Goal: Information Seeking & Learning: Check status

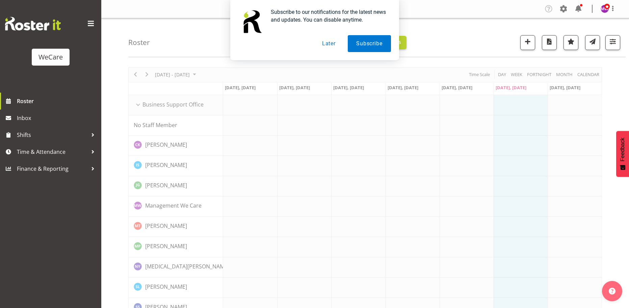
drag, startPoint x: 326, startPoint y: 46, endPoint x: 323, endPoint y: 83, distance: 37.3
click at [326, 46] on button "Later" at bounding box center [329, 43] width 30 height 17
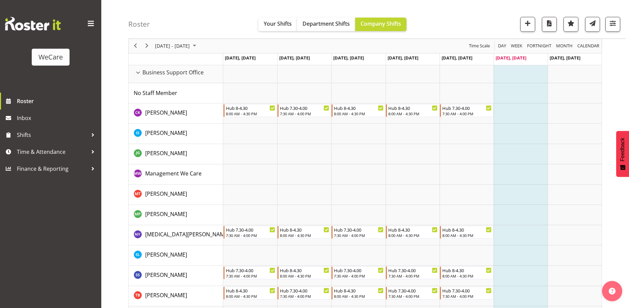
scroll to position [68, 0]
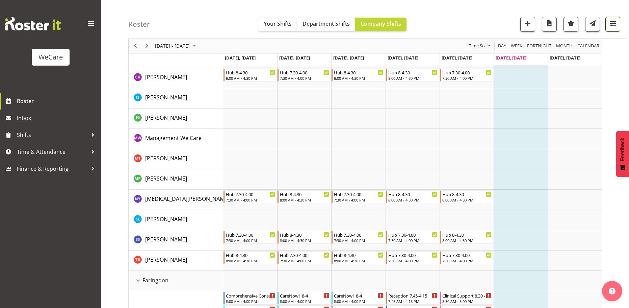
click at [614, 22] on span "button" at bounding box center [613, 23] width 9 height 9
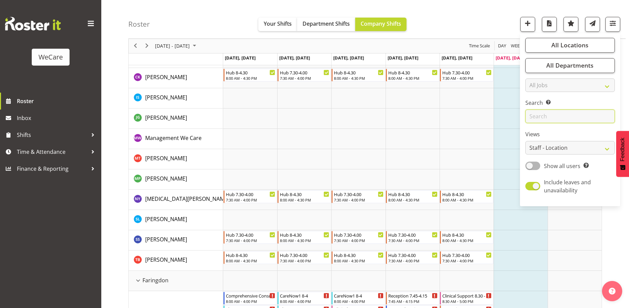
click at [544, 117] on input "text" at bounding box center [571, 117] width 90 height 14
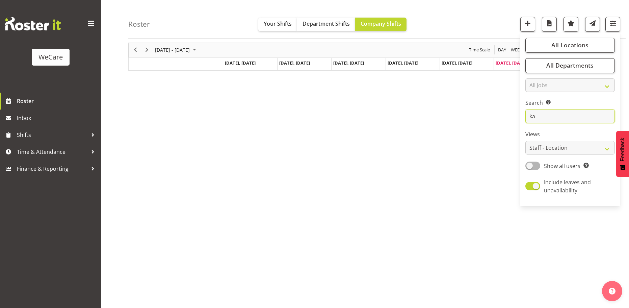
type input "k"
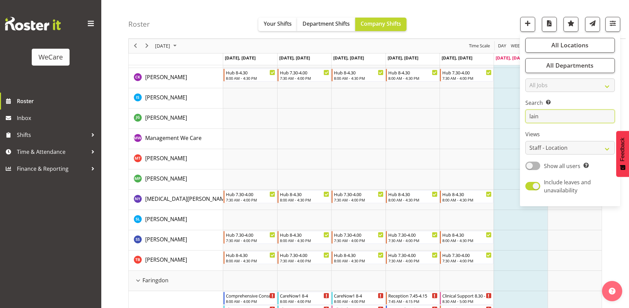
scroll to position [25, 0]
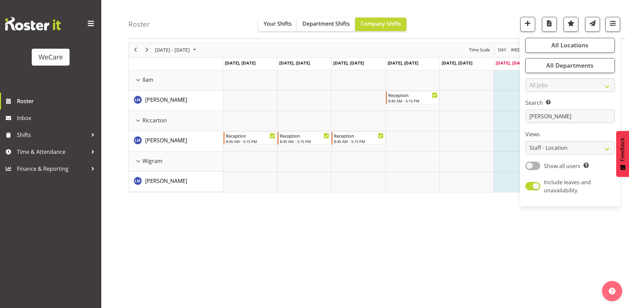
drag, startPoint x: 237, startPoint y: 228, endPoint x: 214, endPoint y: 81, distance: 148.7
click at [237, 220] on div "Sep 29 - Oct 05, 2025 Today Day Week Fortnight Month calendar Month Agenda Time…" at bounding box center [378, 172] width 501 height 270
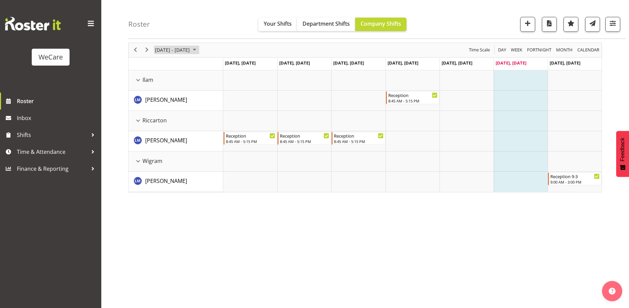
click at [190, 51] on span "[DATE] - [DATE]" at bounding box center [172, 50] width 36 height 8
click at [215, 67] on span "previous month" at bounding box center [214, 67] width 12 height 12
click at [164, 122] on span "22" at bounding box center [162, 125] width 10 height 10
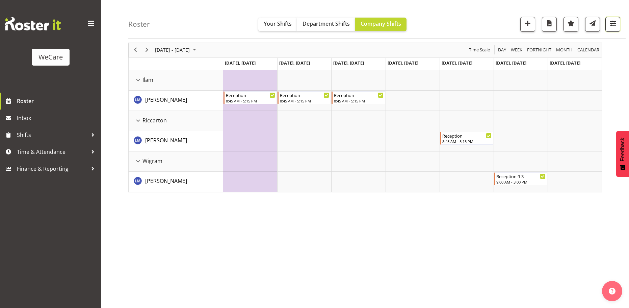
click at [612, 25] on span "button" at bounding box center [613, 23] width 9 height 9
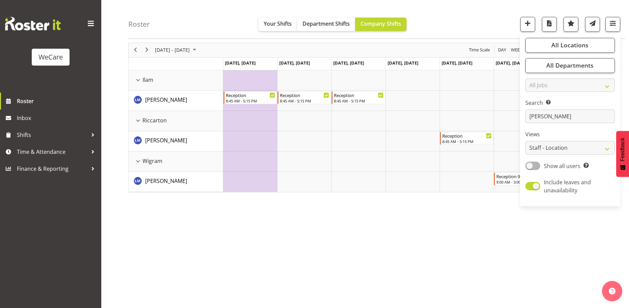
click at [458, 225] on div "September 22 - 28, 2025 Today Day Week Fortnight Month calendar Month Agenda Ti…" at bounding box center [378, 172] width 501 height 270
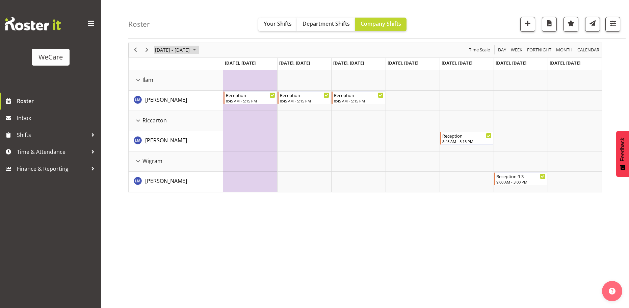
click at [185, 52] on span "[DATE] - [DATE]" at bounding box center [172, 50] width 36 height 8
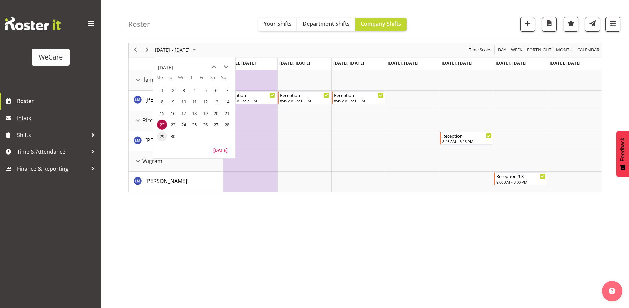
click at [163, 135] on span "29" at bounding box center [162, 136] width 10 height 10
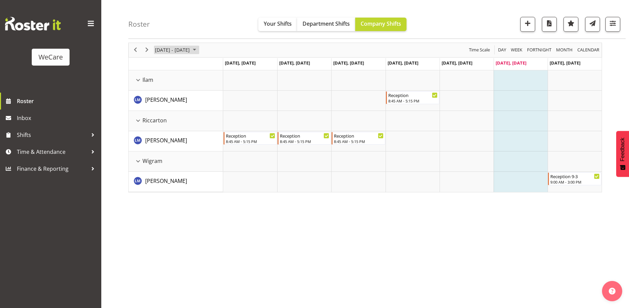
click at [190, 49] on span "[DATE] - [DATE]" at bounding box center [172, 50] width 36 height 8
click at [164, 121] on span "22" at bounding box center [162, 125] width 10 height 10
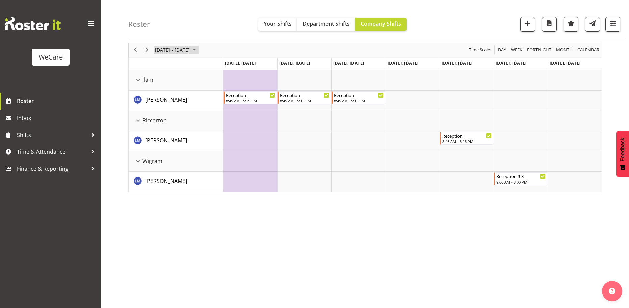
click at [172, 50] on span "[DATE] - [DATE]" at bounding box center [172, 50] width 36 height 8
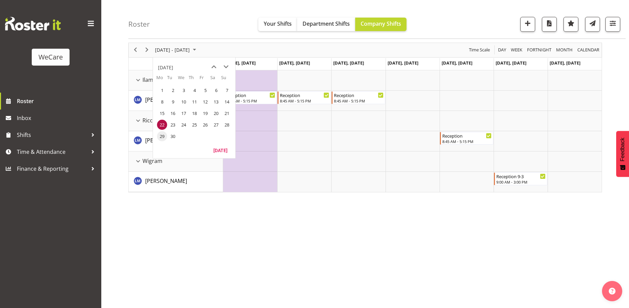
click at [164, 135] on span "29" at bounding box center [162, 136] width 10 height 10
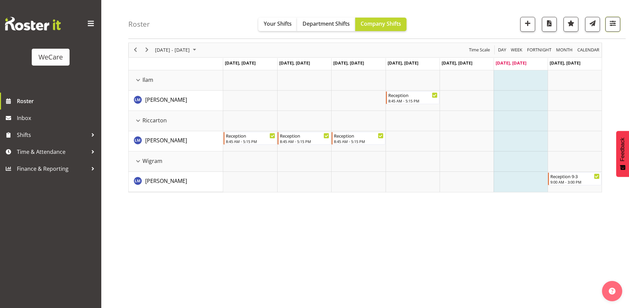
click at [616, 23] on span "button" at bounding box center [613, 23] width 9 height 9
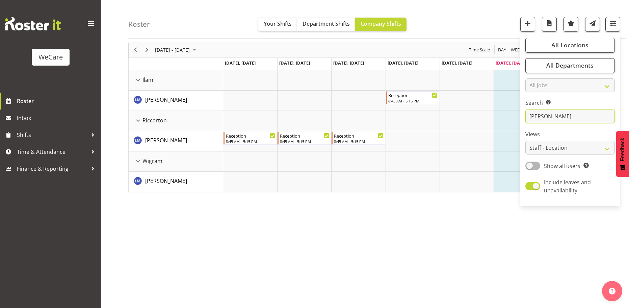
click at [565, 114] on input "lainie" at bounding box center [571, 117] width 90 height 14
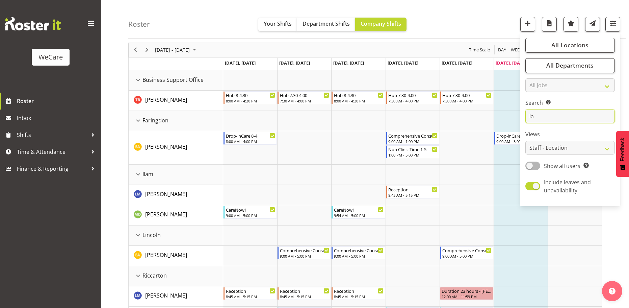
type input "l"
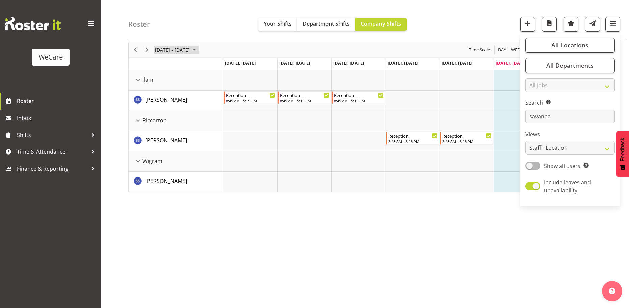
click at [190, 46] on span "[DATE] - [DATE]" at bounding box center [172, 50] width 36 height 8
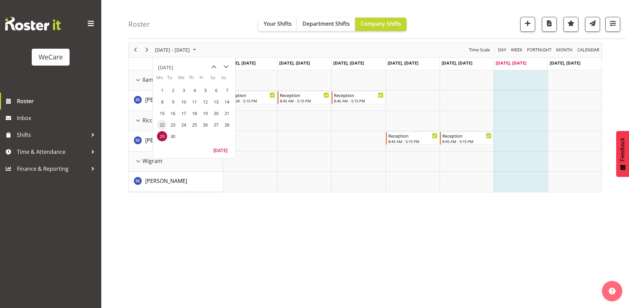
click at [157, 125] on span "22" at bounding box center [162, 125] width 10 height 10
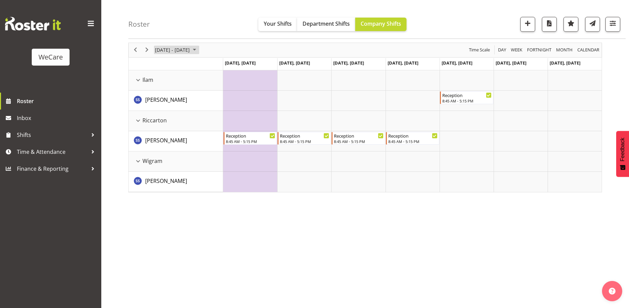
click at [188, 50] on span "[DATE] - [DATE]" at bounding box center [172, 50] width 36 height 8
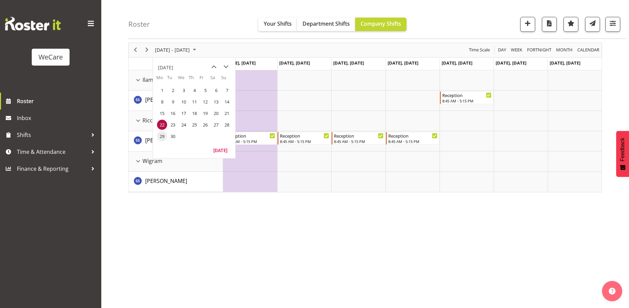
click at [161, 135] on span "29" at bounding box center [162, 136] width 10 height 10
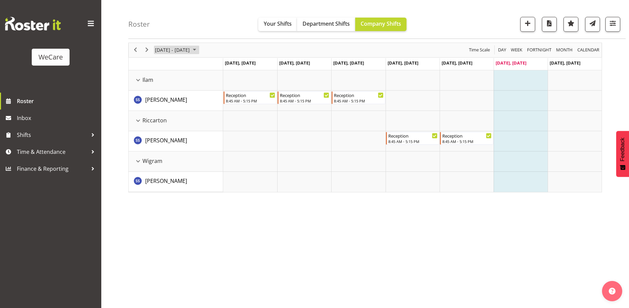
click at [185, 53] on span "[DATE] - [DATE]" at bounding box center [172, 50] width 36 height 8
click at [162, 125] on span "22" at bounding box center [162, 125] width 10 height 10
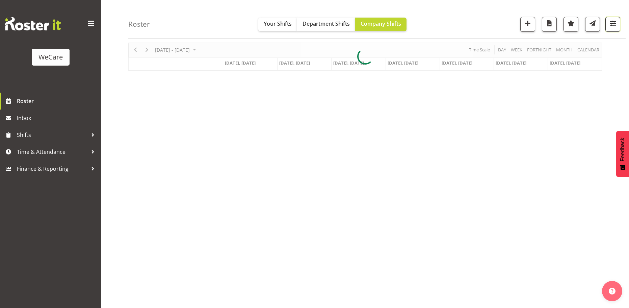
click at [610, 20] on span "button" at bounding box center [613, 23] width 9 height 9
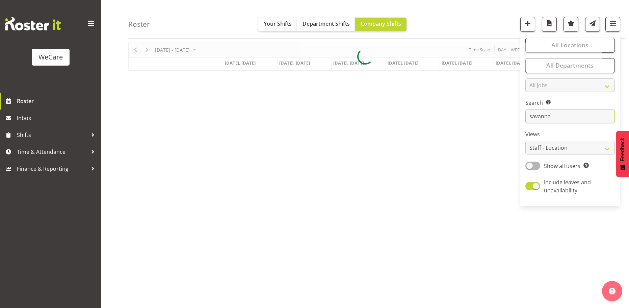
drag, startPoint x: 559, startPoint y: 117, endPoint x: 521, endPoint y: 116, distance: 37.5
click at [521, 116] on div "All Locations Clear Business Support Office Faringdon Ilam Lincoln Riccarton Wi…" at bounding box center [570, 120] width 100 height 168
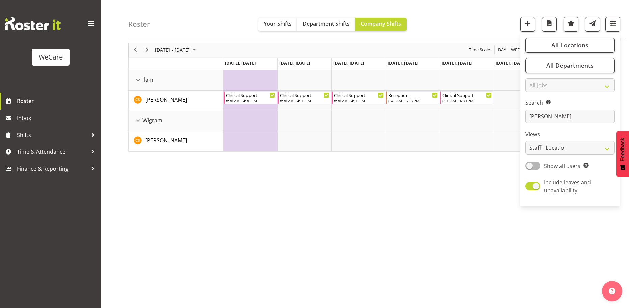
click at [385, 215] on div "September 22 - 28, 2025 Today Day Week Fortnight Month calendar Month Agenda Ti…" at bounding box center [378, 172] width 501 height 270
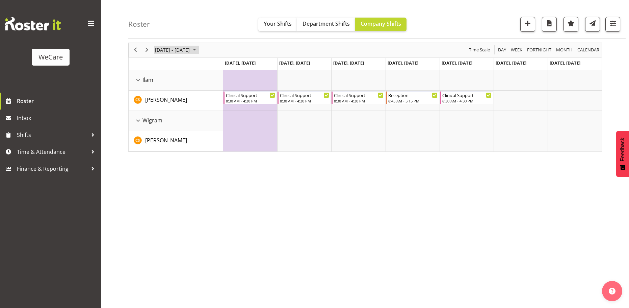
click at [186, 49] on span "[DATE] - [DATE]" at bounding box center [172, 50] width 36 height 8
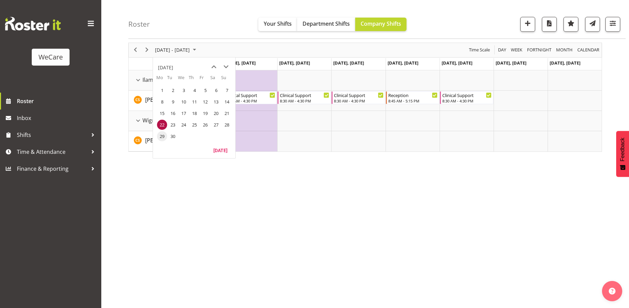
click at [161, 137] on span "29" at bounding box center [162, 136] width 10 height 10
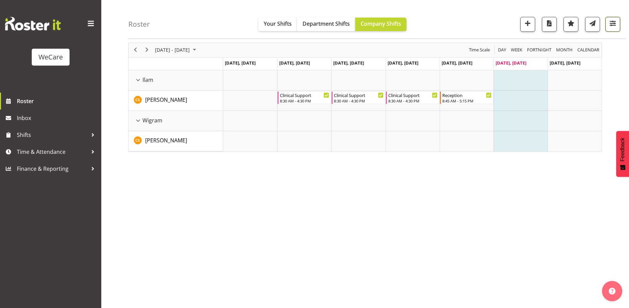
click at [613, 25] on span "button" at bounding box center [613, 23] width 9 height 9
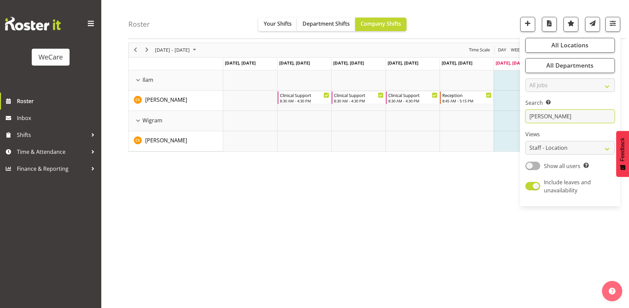
click at [555, 116] on input "catherine" at bounding box center [571, 117] width 90 height 14
type input "c"
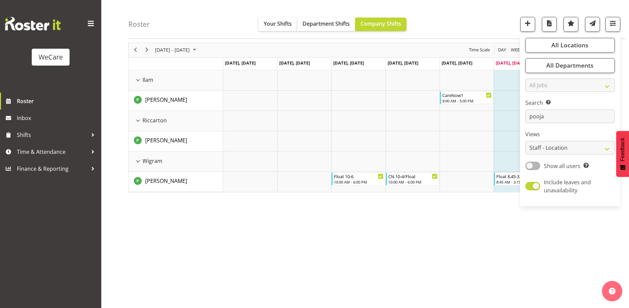
click at [466, 254] on div "Sep 29 - Oct 05, 2025 Today Day Week Fortnight Month calendar Month Agenda Time…" at bounding box center [378, 172] width 501 height 270
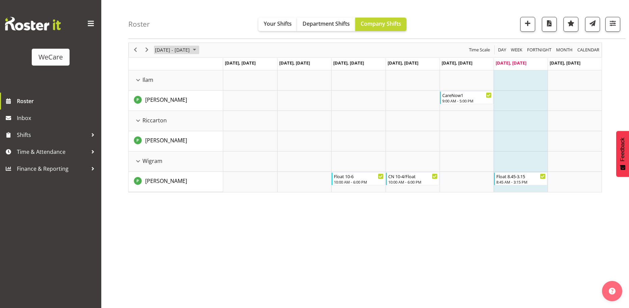
click at [190, 47] on span "[DATE] - [DATE]" at bounding box center [172, 50] width 36 height 8
click at [164, 125] on span "22" at bounding box center [162, 125] width 10 height 10
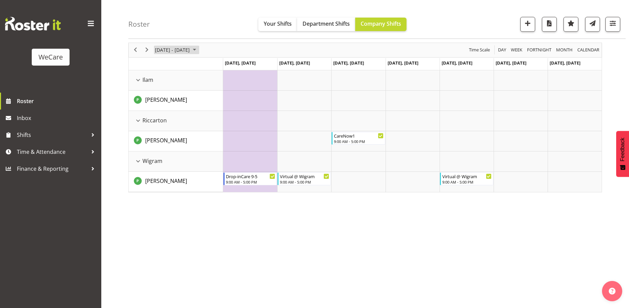
click at [187, 48] on span "[DATE] - [DATE]" at bounding box center [172, 50] width 36 height 8
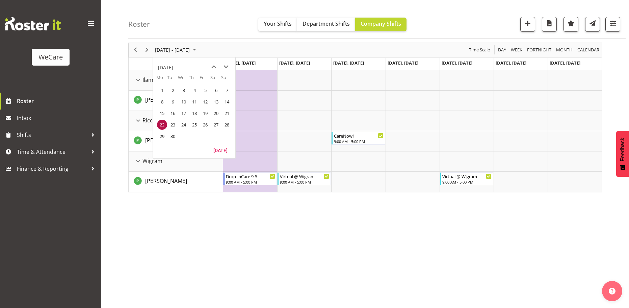
click at [161, 134] on span "29" at bounding box center [162, 136] width 10 height 10
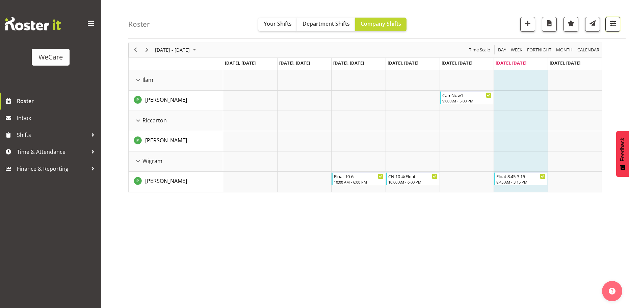
click at [620, 24] on button "button" at bounding box center [613, 24] width 15 height 15
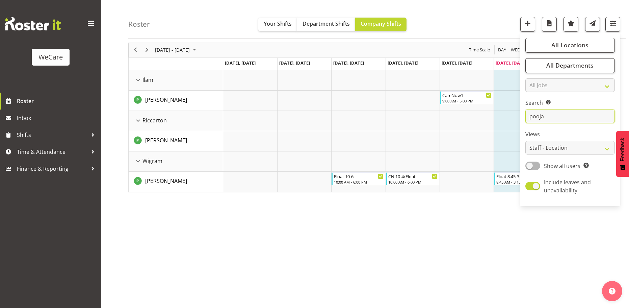
click at [582, 116] on input "pooja" at bounding box center [571, 117] width 90 height 14
type input "p"
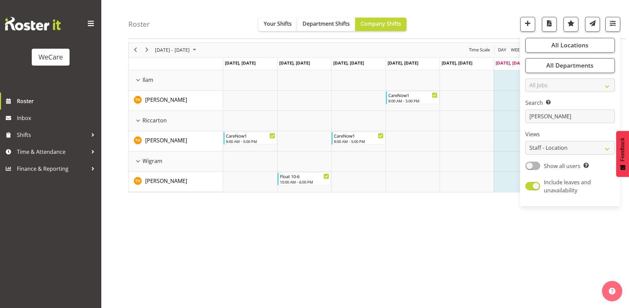
click at [243, 257] on div "Sep 29 - Oct 05, 2025 Today Day Week Fortnight Month calendar Month Agenda Time…" at bounding box center [378, 172] width 501 height 270
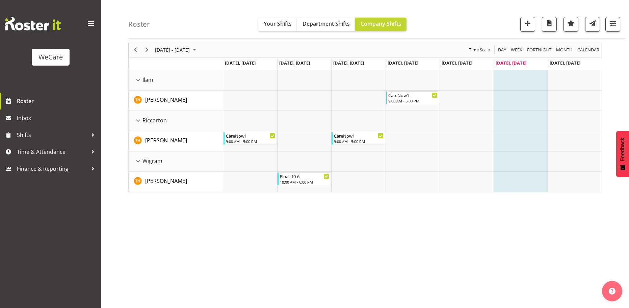
click at [155, 45] on div "[DATE] - [DATE]" at bounding box center [177, 50] width 48 height 14
click at [164, 124] on span "22" at bounding box center [162, 125] width 10 height 10
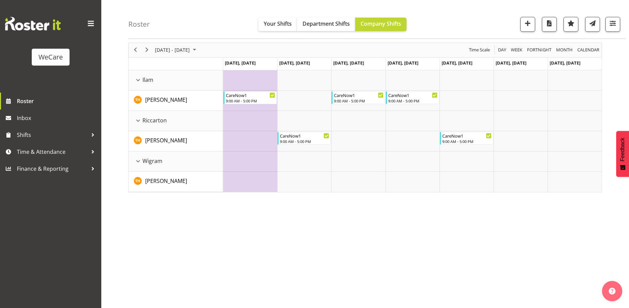
click at [327, 248] on div "September 22 - 28, 2025 Today Day Week Fortnight Month calendar Month Agenda Ti…" at bounding box center [378, 172] width 501 height 270
click at [190, 48] on span "[DATE] - [DATE]" at bounding box center [172, 50] width 36 height 8
click at [162, 136] on span "29" at bounding box center [162, 136] width 10 height 10
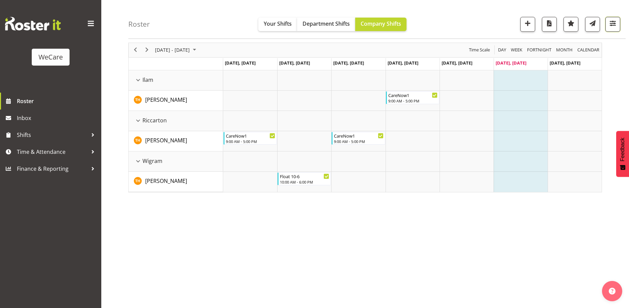
click at [616, 22] on span "button" at bounding box center [613, 23] width 9 height 9
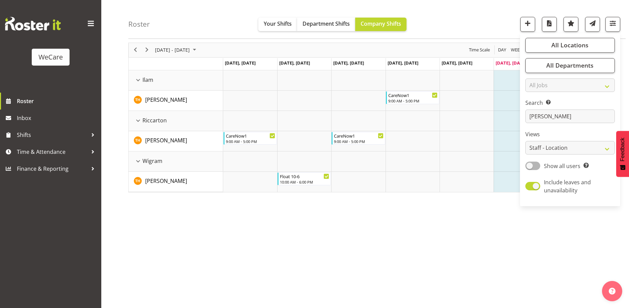
click at [455, 245] on div "Sep 29 - Oct 05, 2025 Today Day Week Fortnight Month calendar Month Agenda Time…" at bounding box center [378, 172] width 501 height 270
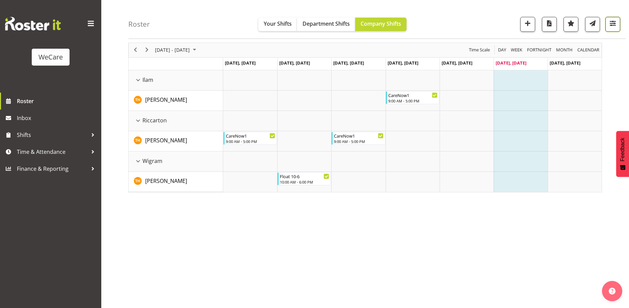
click at [615, 21] on span "button" at bounding box center [613, 23] width 9 height 9
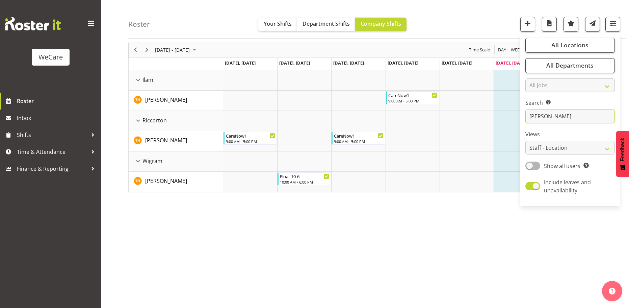
click at [564, 117] on input "tillie" at bounding box center [571, 117] width 90 height 14
type input "t"
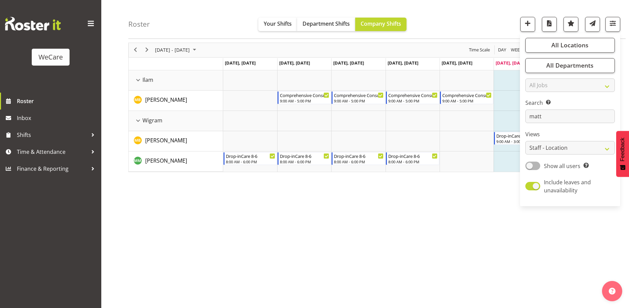
click at [357, 226] on div "Sep 29 - Oct 05, 2025 Today Day Week Fortnight Month calendar Month Agenda Time…" at bounding box center [378, 172] width 501 height 270
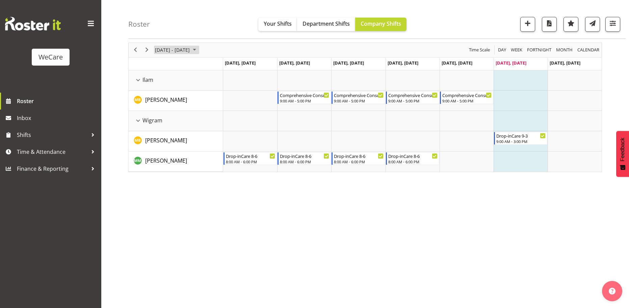
click at [190, 49] on span "[DATE] - [DATE]" at bounding box center [172, 50] width 36 height 8
click at [161, 122] on span "22" at bounding box center [162, 125] width 10 height 10
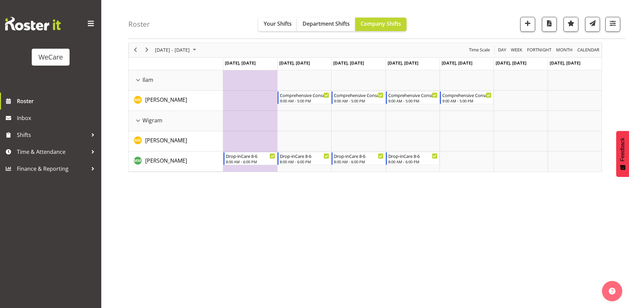
click at [246, 244] on div "September 22 - 28, 2025 Today Day Week Fortnight Month calendar Month Agenda Ti…" at bounding box center [378, 172] width 501 height 270
click at [182, 50] on span "[DATE] - [DATE]" at bounding box center [172, 50] width 36 height 8
click at [161, 133] on span "29" at bounding box center [162, 136] width 10 height 10
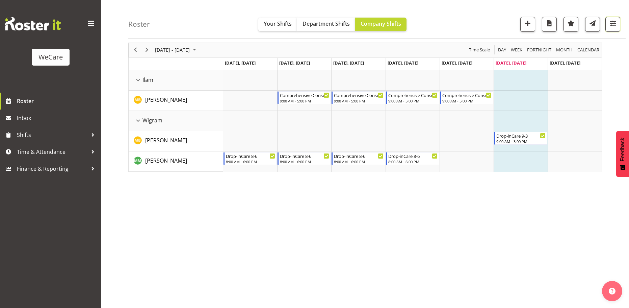
drag, startPoint x: 608, startPoint y: 21, endPoint x: 602, endPoint y: 36, distance: 17.0
click at [608, 20] on button "button" at bounding box center [613, 24] width 15 height 15
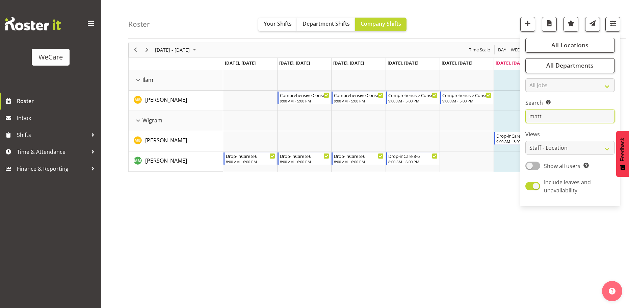
click at [550, 122] on input "matt" at bounding box center [571, 117] width 90 height 14
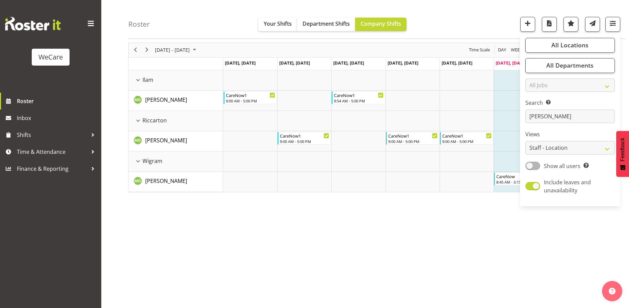
drag, startPoint x: 303, startPoint y: 229, endPoint x: 292, endPoint y: 224, distance: 11.6
click at [302, 229] on div "Sep 29 - Oct 05, 2025 Today Day Week Fortnight Month calendar Month Agenda Time…" at bounding box center [378, 172] width 501 height 270
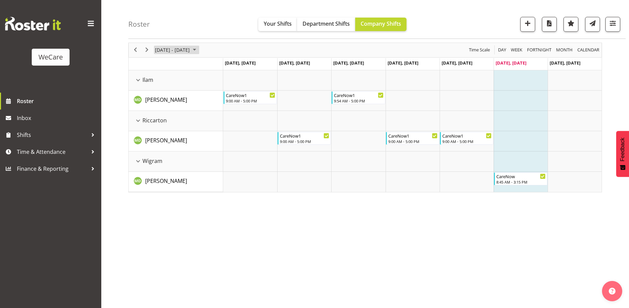
click at [168, 46] on span "[DATE] - [DATE]" at bounding box center [172, 50] width 36 height 8
click at [163, 124] on span "22" at bounding box center [162, 125] width 10 height 10
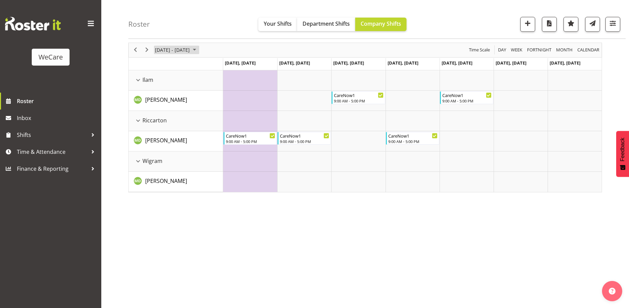
click at [160, 52] on span "[DATE] - [DATE]" at bounding box center [172, 50] width 36 height 8
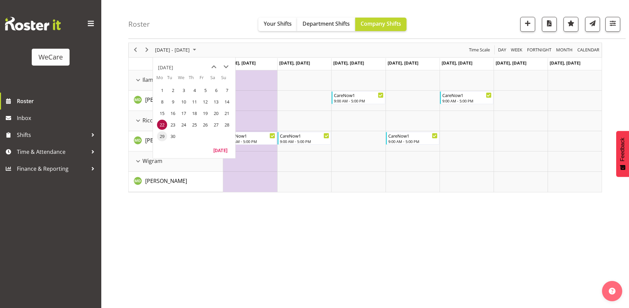
click at [162, 137] on span "29" at bounding box center [162, 136] width 10 height 10
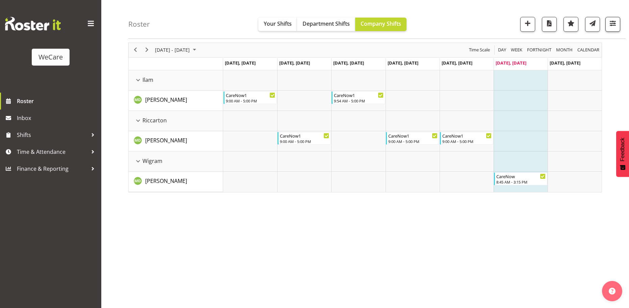
drag, startPoint x: 609, startPoint y: 17, endPoint x: 608, endPoint y: 23, distance: 6.2
click at [609, 17] on div "Roster Your Shifts Department Shifts Company Shifts All Locations Clear Busines…" at bounding box center [376, 19] width 497 height 39
click at [609, 23] on span "button" at bounding box center [613, 23] width 9 height 9
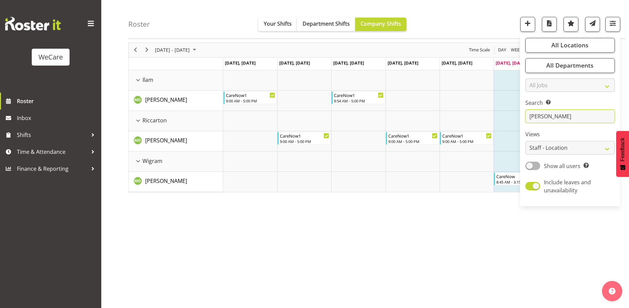
click at [575, 117] on input "marie" at bounding box center [571, 117] width 90 height 14
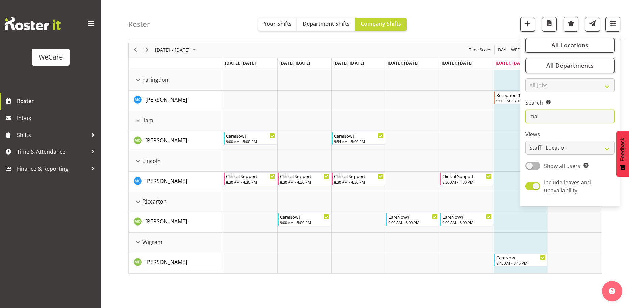
type input "m"
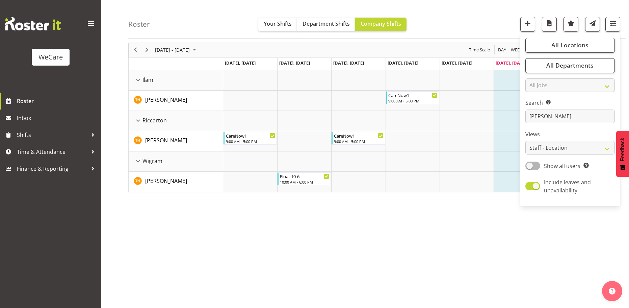
click at [411, 242] on div "Sep 29 - Oct 05, 2025 Today Day Week Fortnight Month calendar Month Agenda Time…" at bounding box center [378, 172] width 501 height 270
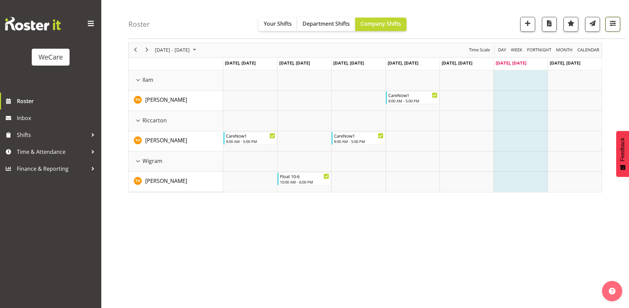
click at [615, 29] on button "button" at bounding box center [613, 24] width 15 height 15
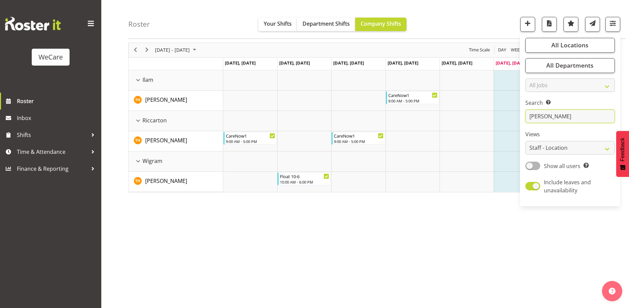
click at [562, 110] on input "tillie" at bounding box center [571, 117] width 90 height 14
type input "t"
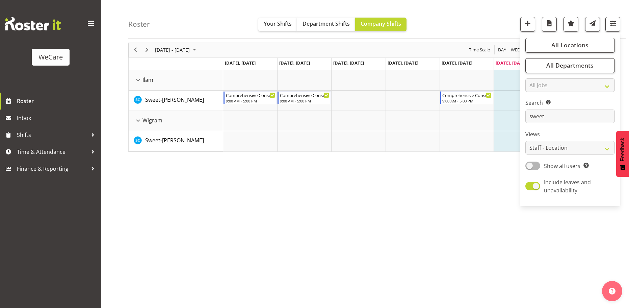
click at [345, 225] on div "Sep 29 - Oct 05, 2025 Today Day Week Fortnight Month calendar Month Agenda Time…" at bounding box center [378, 172] width 501 height 270
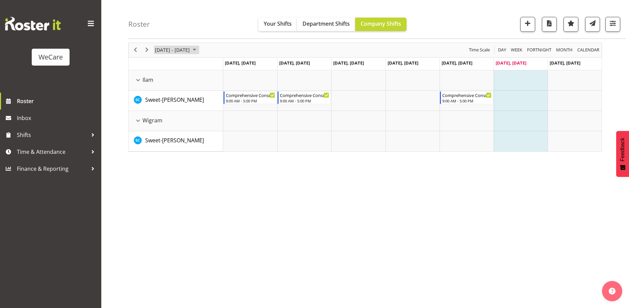
click at [175, 52] on span "[DATE] - [DATE]" at bounding box center [172, 50] width 36 height 8
click at [228, 65] on span "next month" at bounding box center [226, 67] width 12 height 12
click at [160, 101] on span "6" at bounding box center [162, 102] width 10 height 10
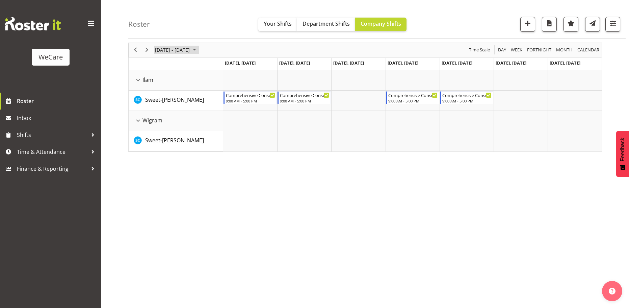
click at [183, 51] on span "October 06 - 12, 2025" at bounding box center [172, 50] width 36 height 8
click at [213, 68] on span "previous month" at bounding box center [214, 67] width 12 height 12
click at [162, 136] on span "29" at bounding box center [162, 136] width 10 height 10
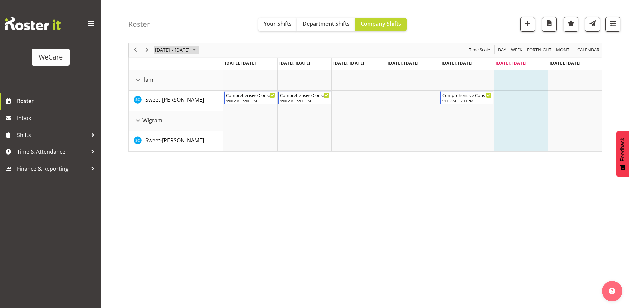
click at [168, 47] on span "[DATE] - [DATE]" at bounding box center [172, 50] width 36 height 8
click at [162, 123] on span "22" at bounding box center [162, 125] width 10 height 10
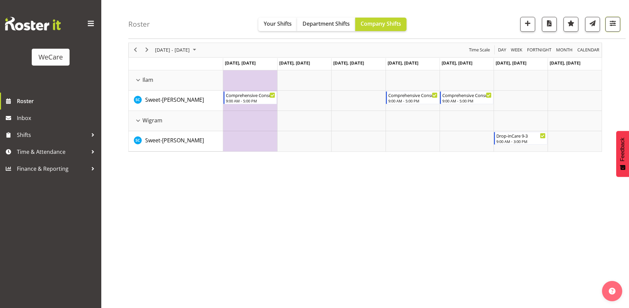
click at [613, 25] on span "button" at bounding box center [613, 23] width 9 height 9
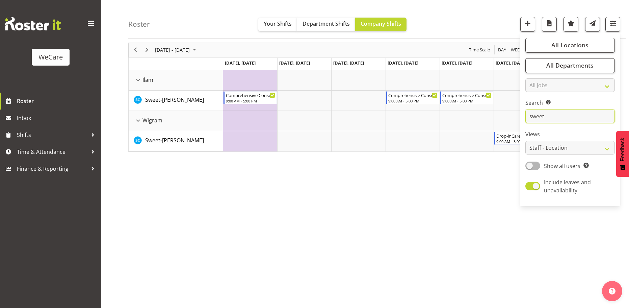
click at [552, 118] on input "sweet" at bounding box center [571, 117] width 90 height 14
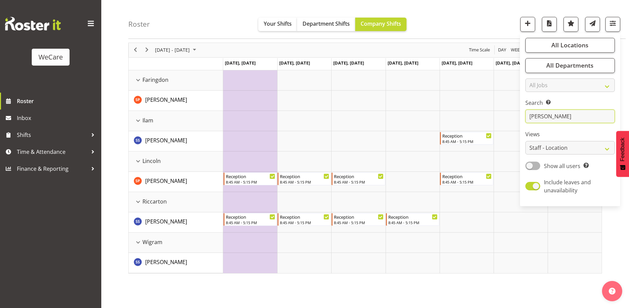
type input "sam"
click at [586, 47] on span "All Locations" at bounding box center [570, 45] width 37 height 8
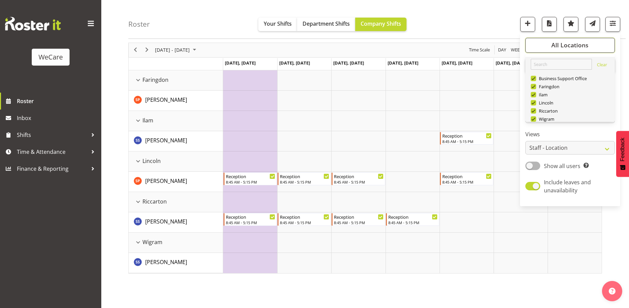
scroll to position [24, 0]
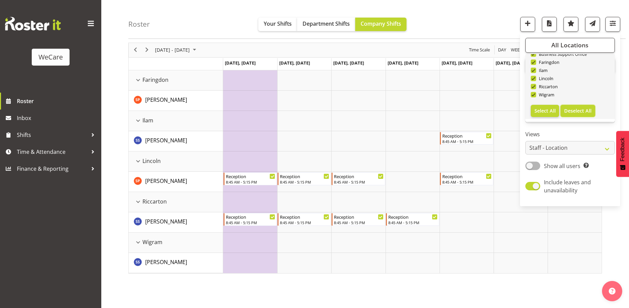
click at [572, 110] on span "Deselect All" at bounding box center [577, 110] width 27 height 6
checkbox input "false"
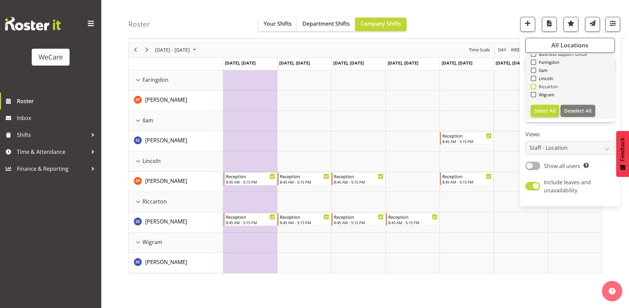
checkbox input "false"
click at [549, 63] on span "Faringdon" at bounding box center [548, 61] width 24 height 5
click at [535, 63] on input "Faringdon" at bounding box center [533, 62] width 4 height 4
checkbox input "true"
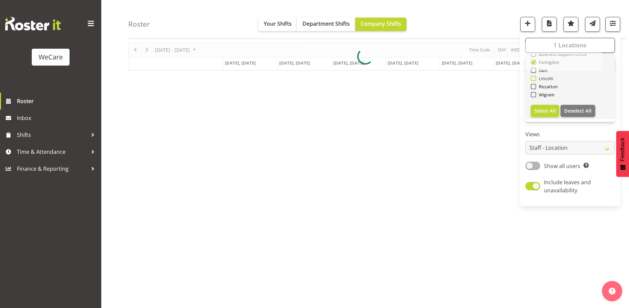
click at [548, 78] on span "Lincoln" at bounding box center [545, 78] width 18 height 5
click at [535, 78] on input "Lincoln" at bounding box center [533, 78] width 4 height 4
checkbox input "true"
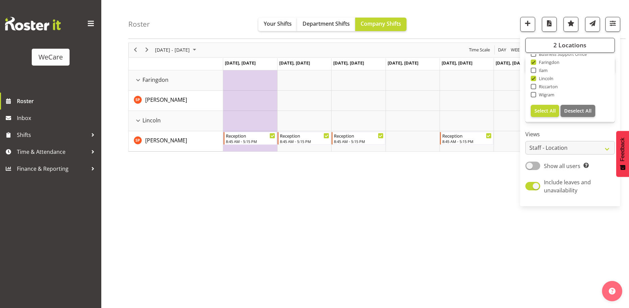
click at [453, 19] on div "Roster Your Shifts Department Shifts Company Shifts 2 Locations Clear Business …" at bounding box center [376, 19] width 497 height 39
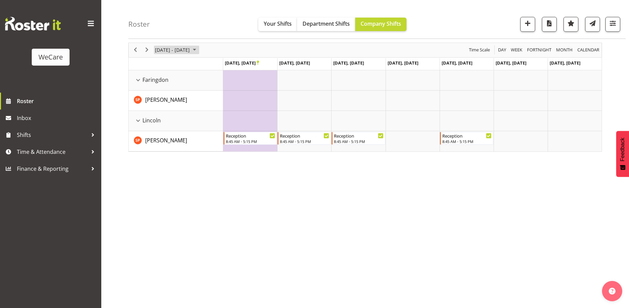
click at [176, 50] on span "[DATE] - [DATE]" at bounding box center [172, 50] width 36 height 8
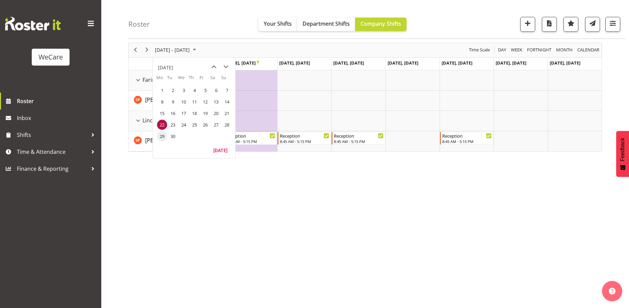
click at [163, 136] on span "29" at bounding box center [162, 136] width 10 height 10
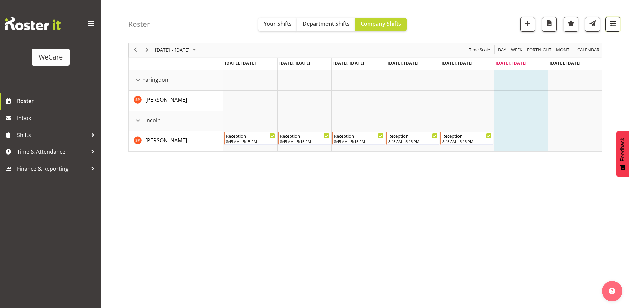
click at [617, 25] on span "button" at bounding box center [613, 23] width 9 height 9
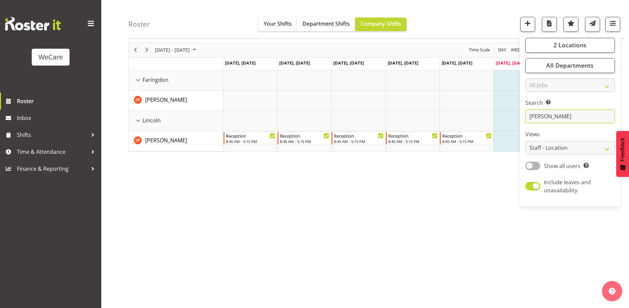
click at [582, 119] on input "sam" at bounding box center [571, 117] width 90 height 14
type input "s"
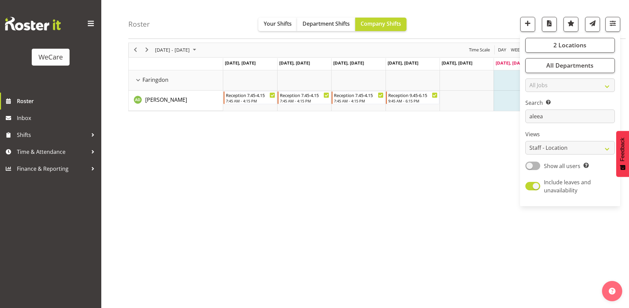
click at [311, 215] on div "Sep 29 - Oct 05, 2025 Today Day Week Fortnight Month calendar Month Agenda Time…" at bounding box center [378, 172] width 501 height 270
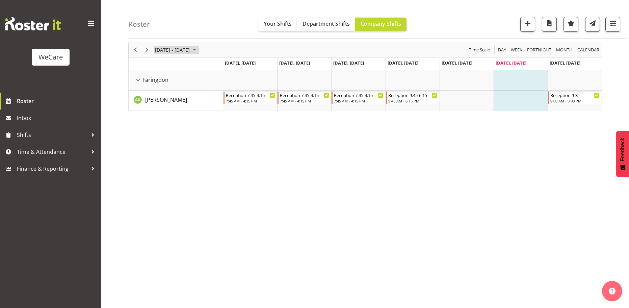
click at [190, 47] on span "[DATE] - [DATE]" at bounding box center [172, 50] width 36 height 8
click at [163, 125] on span "22" at bounding box center [162, 125] width 10 height 10
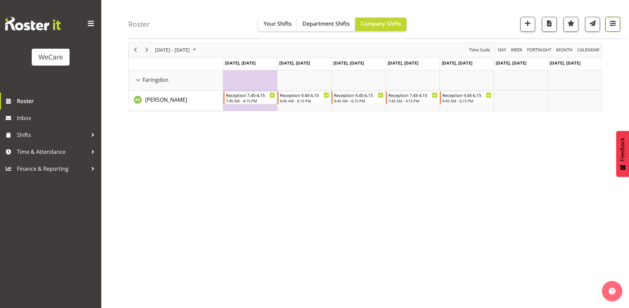
click at [609, 23] on span "button" at bounding box center [613, 23] width 9 height 9
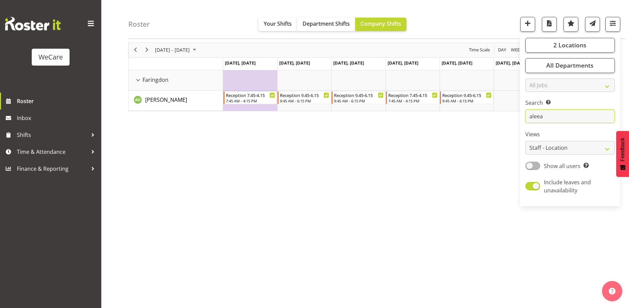
click at [558, 112] on input "aleea" at bounding box center [571, 117] width 90 height 14
click at [190, 50] on span "[DATE] - [DATE]" at bounding box center [172, 50] width 36 height 8
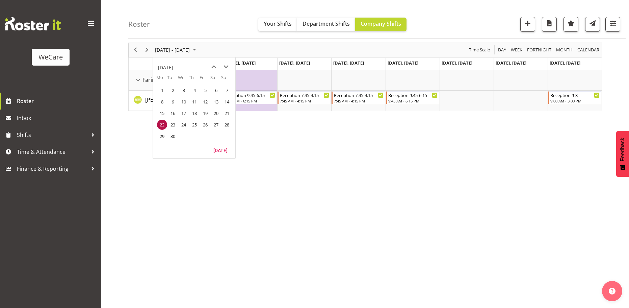
click at [159, 123] on span "22" at bounding box center [162, 125] width 10 height 10
click at [304, 189] on div "September 22 - 28, 2025 Today Day Week Fortnight Month calendar Month Agenda Ti…" at bounding box center [378, 172] width 501 height 270
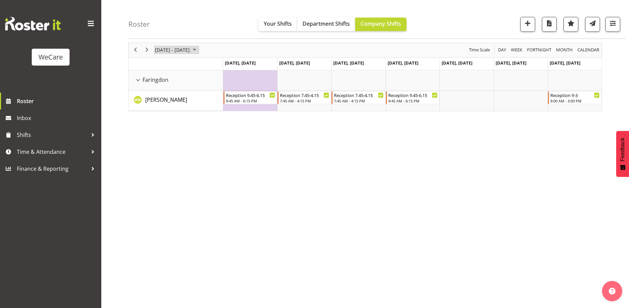
click at [190, 50] on span "[DATE] - [DATE]" at bounding box center [172, 50] width 36 height 8
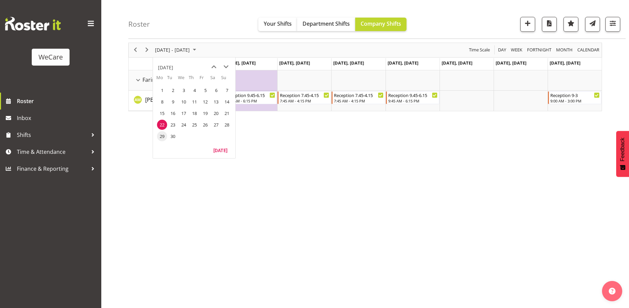
click at [164, 133] on span "29" at bounding box center [162, 136] width 10 height 10
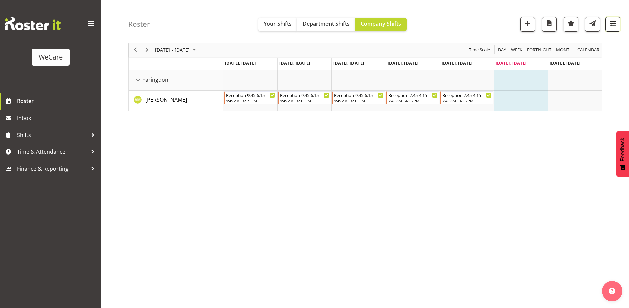
click at [612, 22] on span "button" at bounding box center [613, 23] width 9 height 9
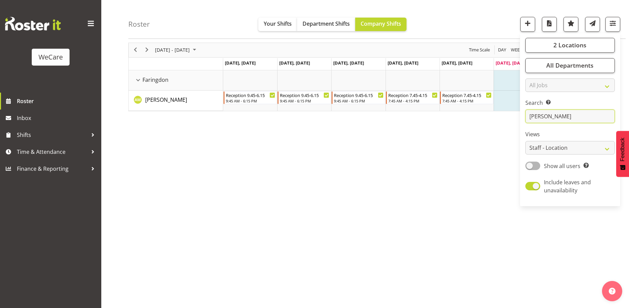
click at [567, 119] on input "antonia" at bounding box center [571, 117] width 90 height 14
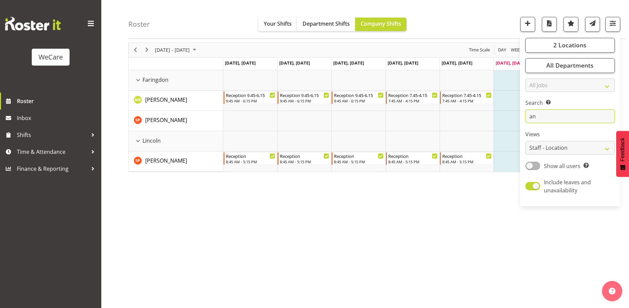
type input "a"
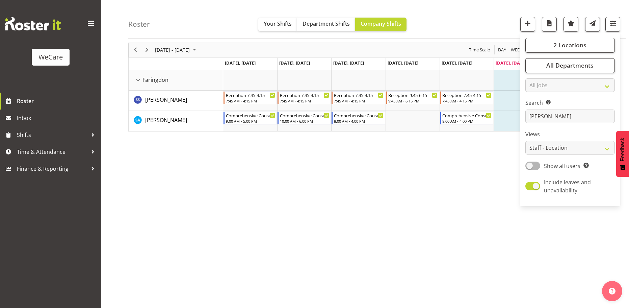
click at [315, 205] on div "Sep 29 - Oct 05, 2025 Today Day Week Fortnight Month calendar Month Agenda Time…" at bounding box center [378, 172] width 501 height 270
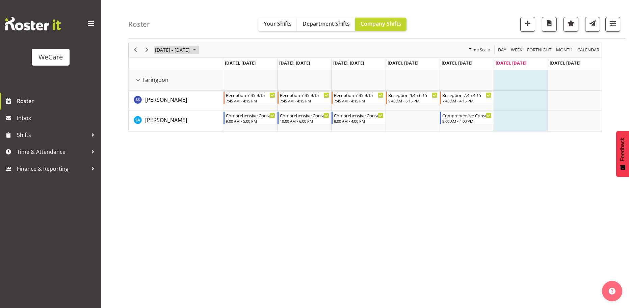
click at [169, 52] on span "[DATE] - [DATE]" at bounding box center [172, 50] width 36 height 8
click at [161, 124] on span "22" at bounding box center [162, 125] width 10 height 10
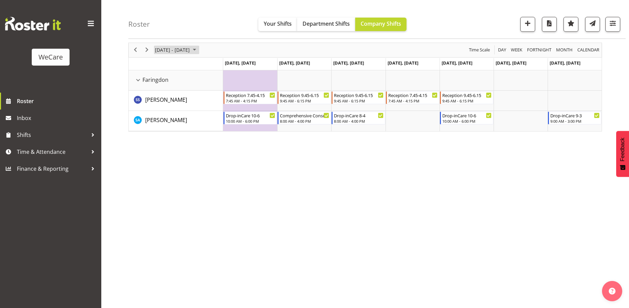
click at [190, 47] on span "[DATE] - [DATE]" at bounding box center [172, 50] width 36 height 8
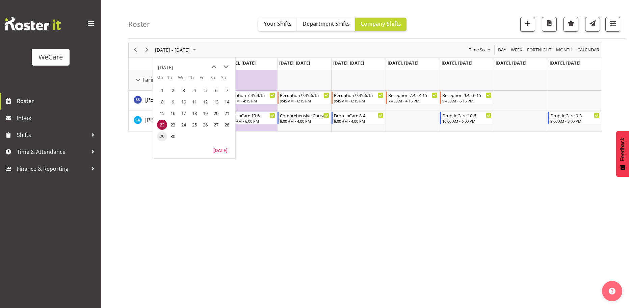
click at [163, 136] on span "29" at bounding box center [162, 136] width 10 height 10
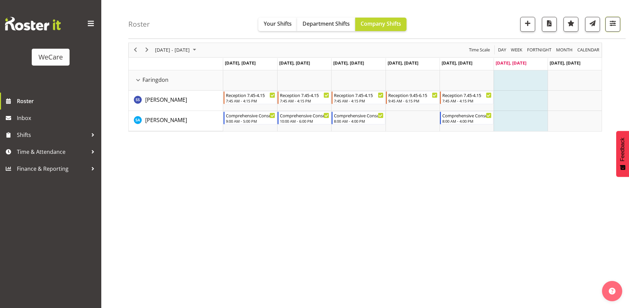
click at [611, 19] on button "button" at bounding box center [613, 24] width 15 height 15
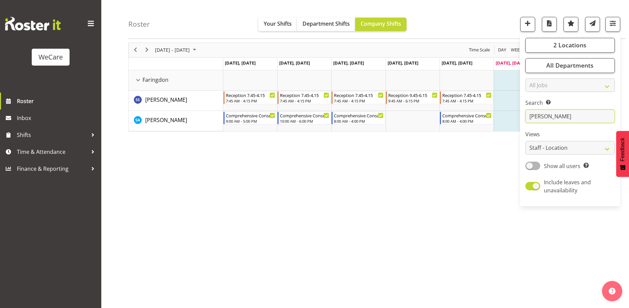
click at [552, 120] on input "[PERSON_NAME]" at bounding box center [571, 117] width 90 height 14
type input "s"
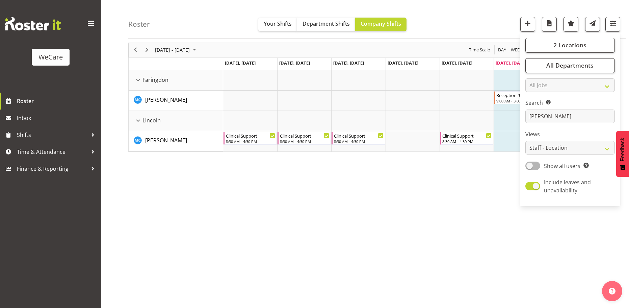
drag, startPoint x: 294, startPoint y: 252, endPoint x: 296, endPoint y: 218, distance: 34.2
click at [294, 252] on div "Sep 29 - Oct 05, 2025 Today Day Week Fortnight Month calendar Month Agenda Time…" at bounding box center [378, 172] width 501 height 270
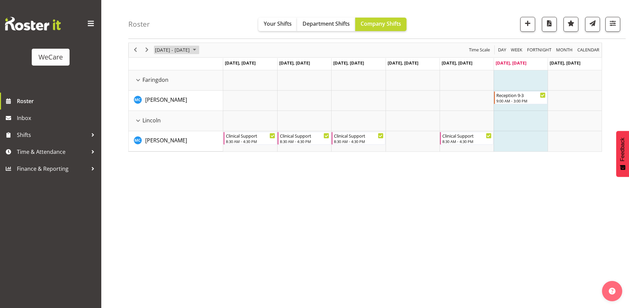
click at [190, 47] on span "[DATE] - [DATE]" at bounding box center [172, 50] width 36 height 8
click at [162, 123] on span "22" at bounding box center [162, 125] width 10 height 10
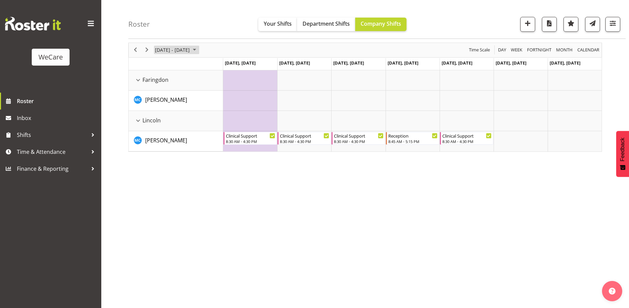
click at [174, 47] on span "[DATE] - [DATE]" at bounding box center [172, 50] width 36 height 8
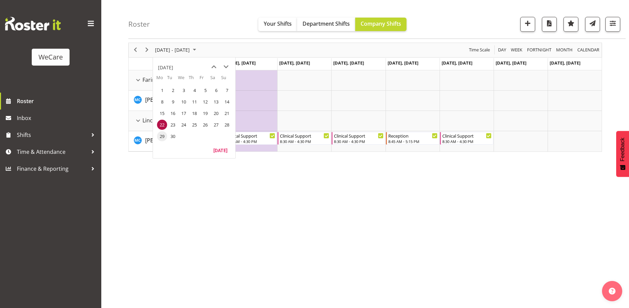
click at [159, 134] on span "29" at bounding box center [162, 136] width 10 height 10
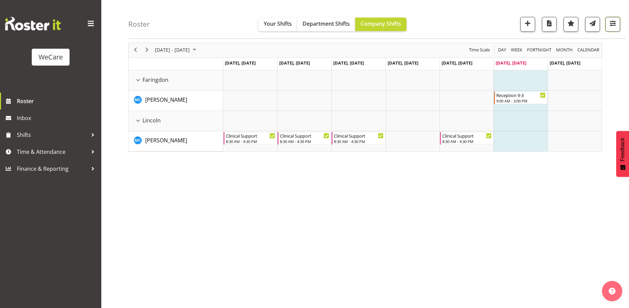
click at [612, 22] on span "button" at bounding box center [613, 23] width 9 height 9
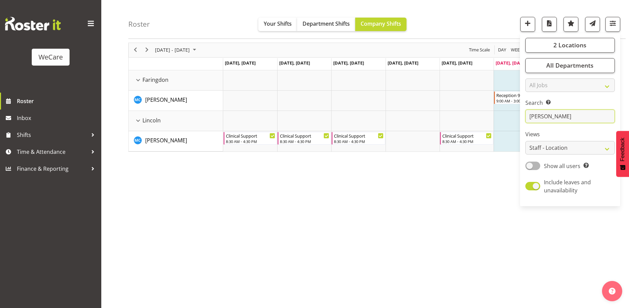
click at [545, 116] on input "mary" at bounding box center [571, 117] width 90 height 14
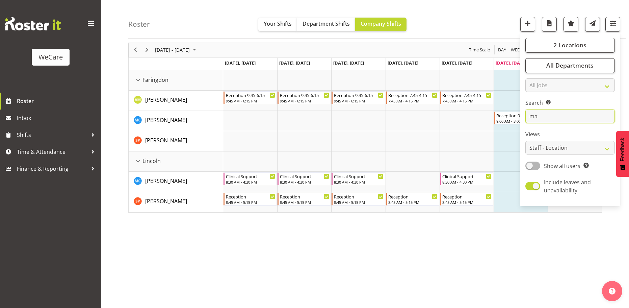
type input "m"
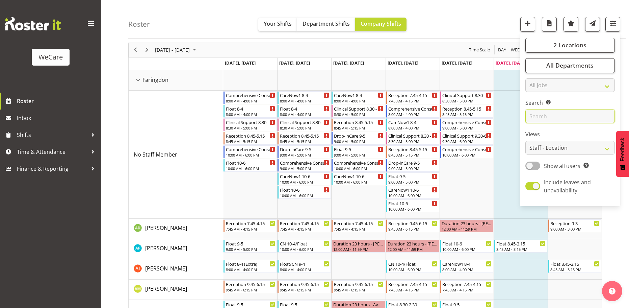
type input "l"
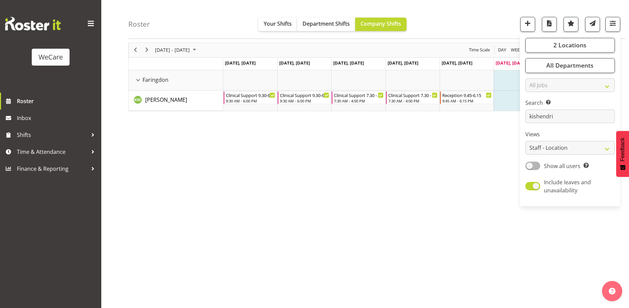
drag, startPoint x: 283, startPoint y: 171, endPoint x: 171, endPoint y: 40, distance: 172.9
click at [281, 170] on div "Sep 29 - Oct 05, 2025 Today Day Week Fortnight Month calendar Month Agenda Time…" at bounding box center [378, 172] width 501 height 270
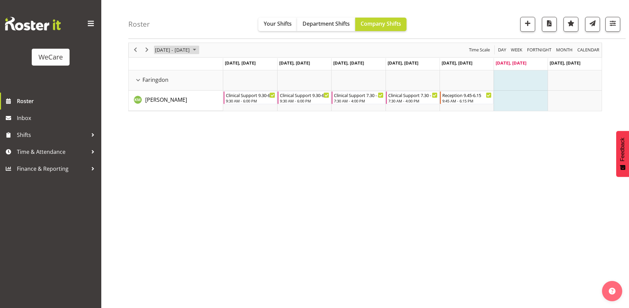
click at [168, 49] on span "[DATE] - [DATE]" at bounding box center [172, 50] width 36 height 8
click at [163, 124] on span "22" at bounding box center [162, 125] width 10 height 10
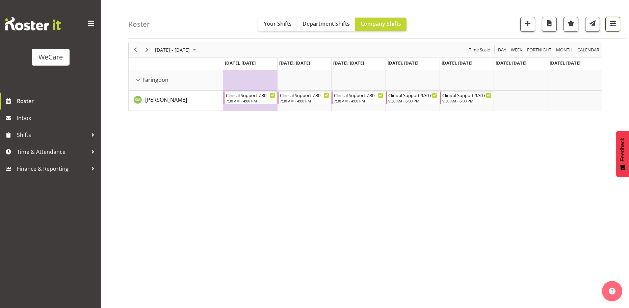
click at [607, 26] on button "button" at bounding box center [613, 24] width 15 height 15
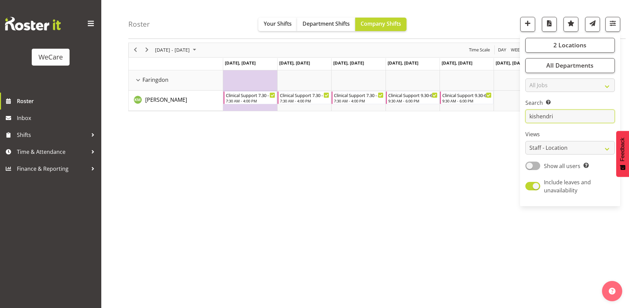
drag, startPoint x: 561, startPoint y: 118, endPoint x: 480, endPoint y: 117, distance: 81.1
click at [480, 117] on div "Roster Your Shifts Department Shifts Company Shifts 2 Locations Clear Business …" at bounding box center [365, 151] width 528 height 314
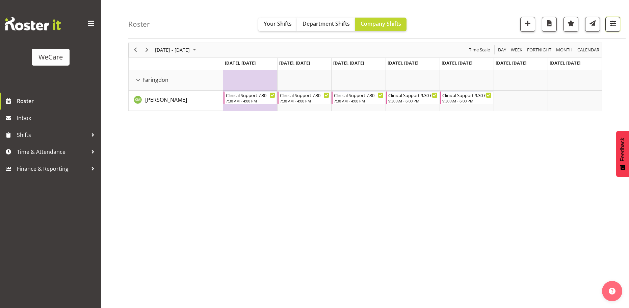
click at [612, 19] on span "button" at bounding box center [613, 23] width 9 height 9
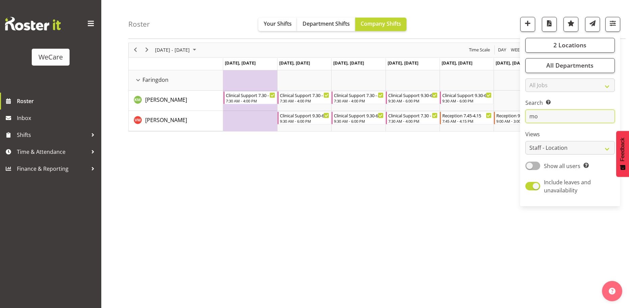
type input "m"
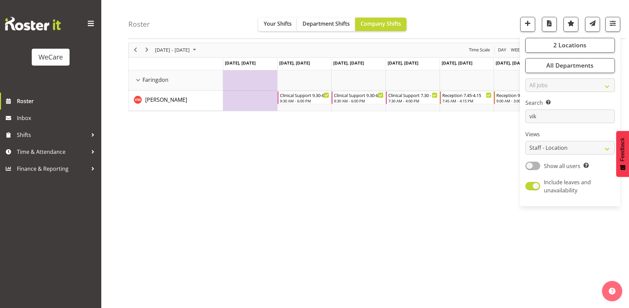
click at [346, 191] on div "September 22 - 28, 2025 Today Day Week Fortnight Month calendar Month Agenda Ti…" at bounding box center [378, 172] width 501 height 270
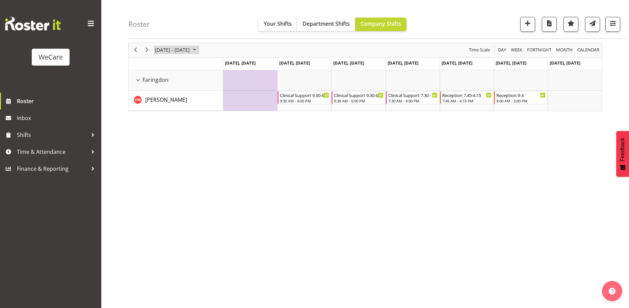
click at [174, 49] on span "[DATE] - [DATE]" at bounding box center [172, 50] width 36 height 8
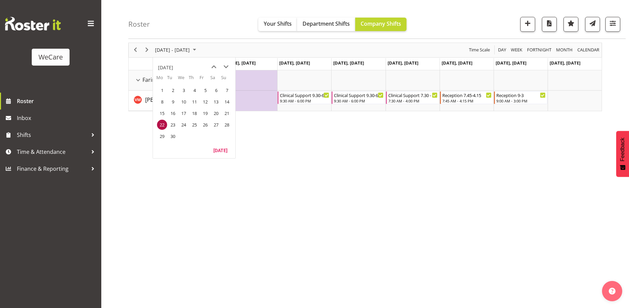
click at [298, 179] on div "September 22 - 28, 2025 Today Day Week Fortnight Month calendar Month Agenda Ti…" at bounding box center [378, 172] width 501 height 270
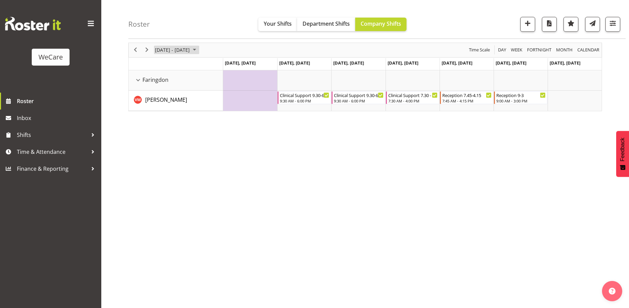
click at [190, 49] on span "[DATE] - [DATE]" at bounding box center [172, 50] width 36 height 8
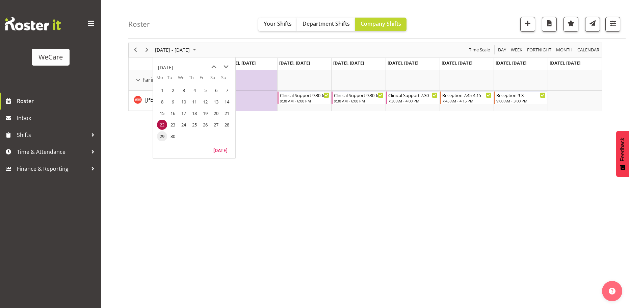
click at [160, 138] on span "29" at bounding box center [162, 136] width 10 height 10
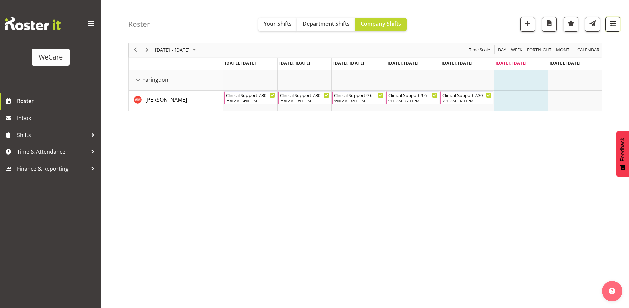
click at [613, 26] on span "button" at bounding box center [613, 23] width 9 height 9
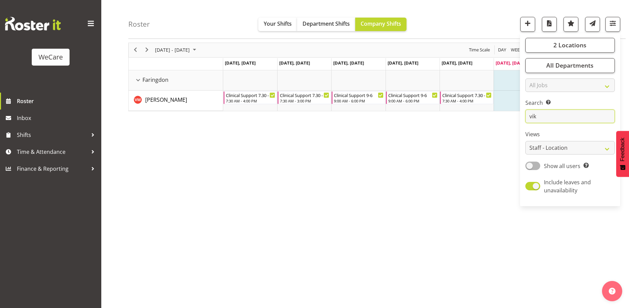
click at [566, 120] on input "vik" at bounding box center [571, 117] width 90 height 14
type input "v"
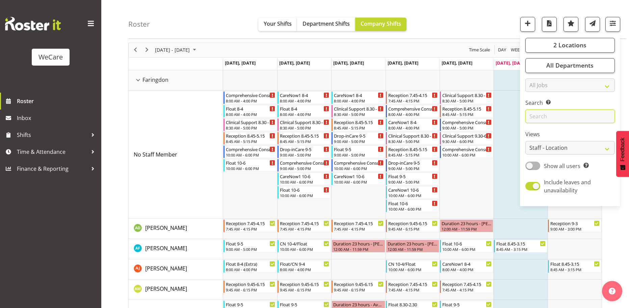
type input "h"
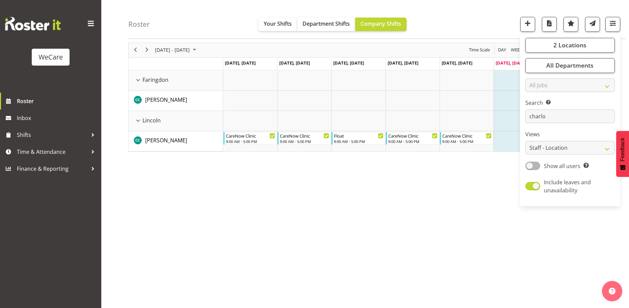
click at [429, 224] on div "Sep 29 - Oct 05, 2025 Today Day Week Fortnight Month calendar Month Agenda Time…" at bounding box center [378, 172] width 501 height 270
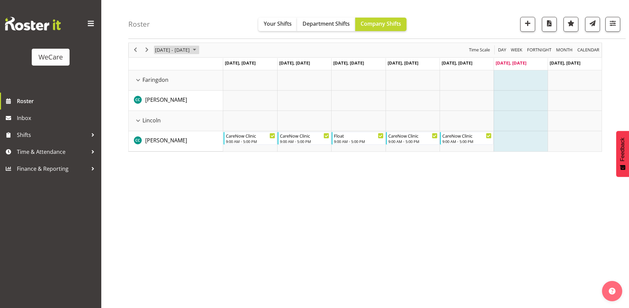
click at [174, 51] on span "[DATE] - [DATE]" at bounding box center [172, 50] width 36 height 8
click at [165, 124] on span "22" at bounding box center [162, 125] width 10 height 10
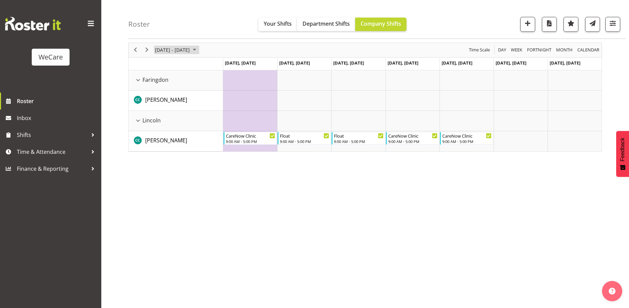
click at [190, 50] on span "[DATE] - [DATE]" at bounding box center [172, 50] width 36 height 8
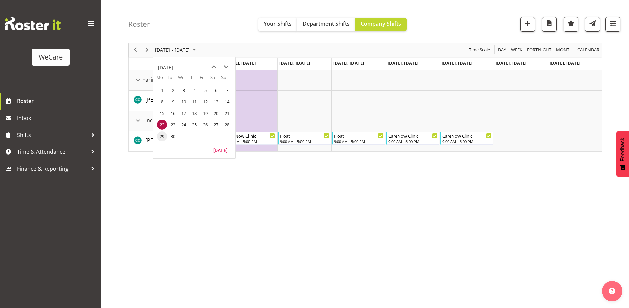
click at [161, 135] on span "29" at bounding box center [162, 136] width 10 height 10
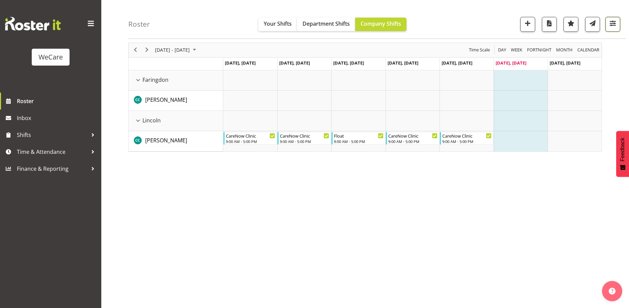
click at [619, 23] on button "button" at bounding box center [613, 24] width 15 height 15
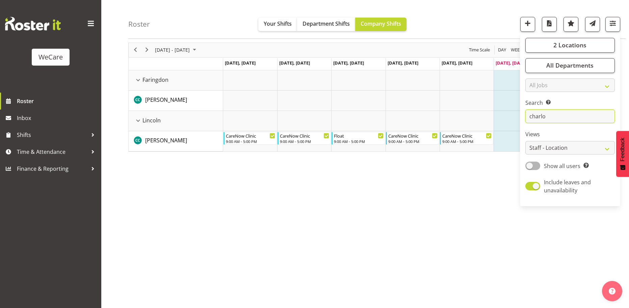
click at [564, 118] on input "charlo" at bounding box center [571, 117] width 90 height 14
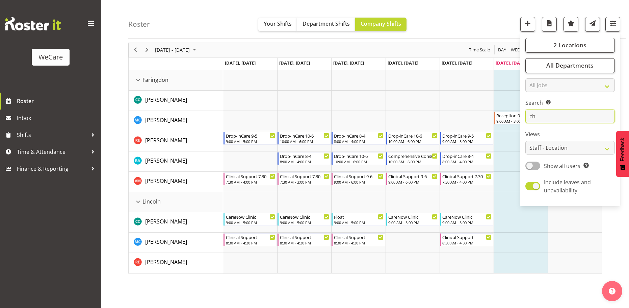
type input "c"
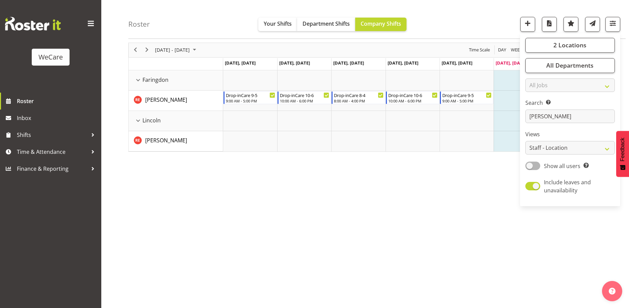
click at [321, 244] on div "Sep 29 - Oct 05, 2025 Today Day Week Fortnight Month calendar Month Agenda Time…" at bounding box center [378, 172] width 501 height 270
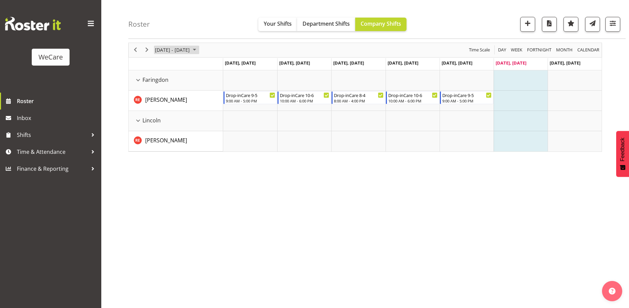
click at [172, 50] on span "[DATE] - [DATE]" at bounding box center [172, 50] width 36 height 8
click at [163, 123] on span "22" at bounding box center [162, 125] width 10 height 10
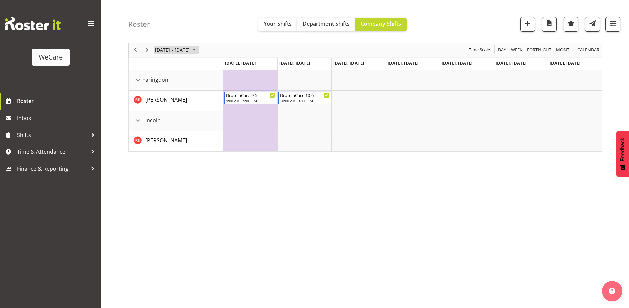
click at [190, 51] on span "[DATE] - [DATE]" at bounding box center [172, 50] width 36 height 8
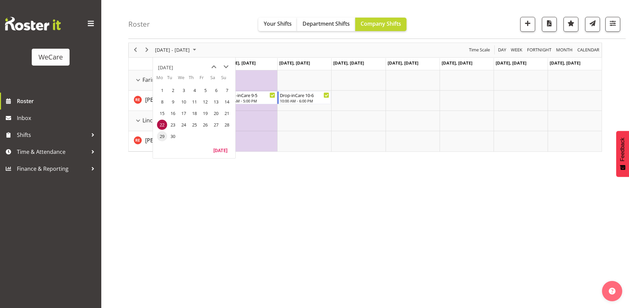
click at [161, 134] on span "29" at bounding box center [162, 136] width 10 height 10
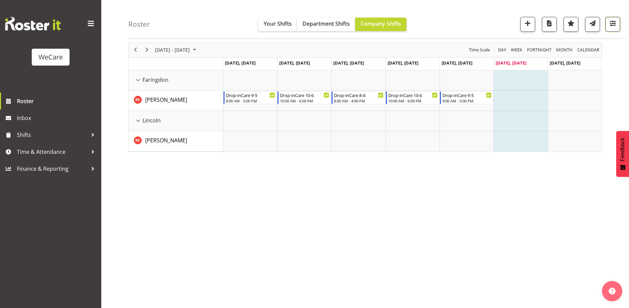
click at [612, 24] on span "button" at bounding box center [613, 23] width 9 height 9
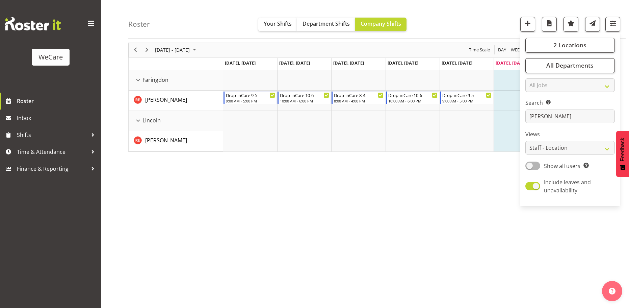
click at [326, 243] on div "Sep 29 - Oct 05, 2025 Today Day Week Fortnight Month calendar Month Agenda Time…" at bounding box center [378, 172] width 501 height 270
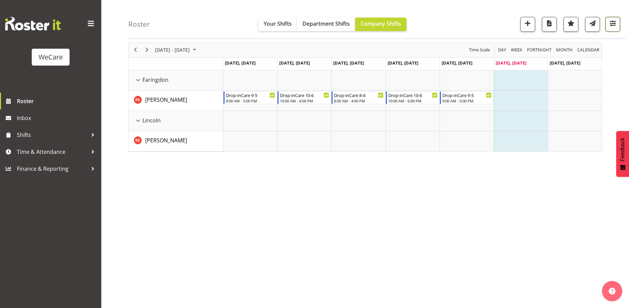
drag, startPoint x: 611, startPoint y: 21, endPoint x: 610, endPoint y: 31, distance: 10.5
click at [612, 21] on span "button" at bounding box center [613, 23] width 9 height 9
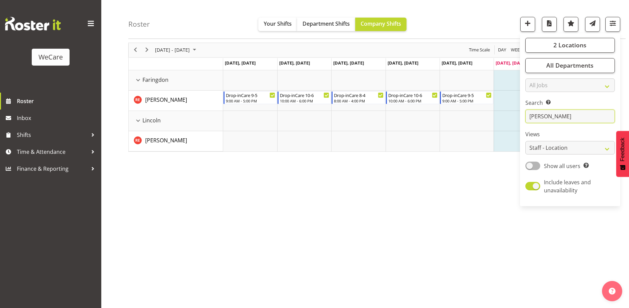
click at [558, 119] on input "rachel" at bounding box center [571, 117] width 90 height 14
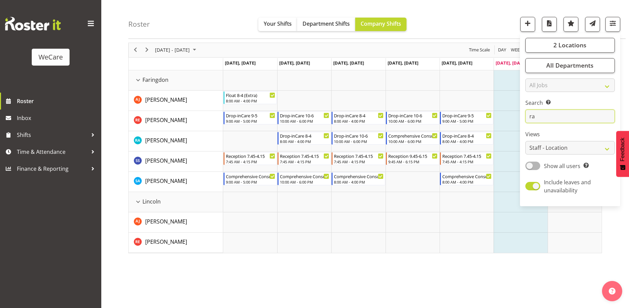
type input "r"
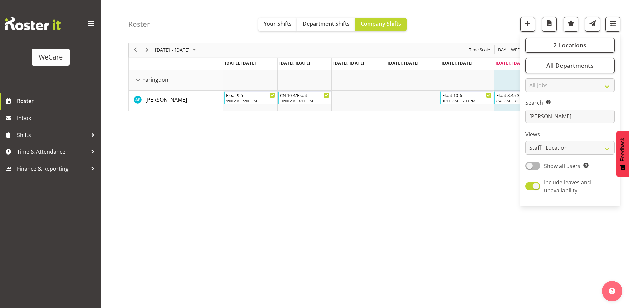
click at [413, 203] on div "Sep 29 - Oct 05, 2025 Today Day Week Fortnight Month calendar Month Agenda Time…" at bounding box center [378, 172] width 501 height 270
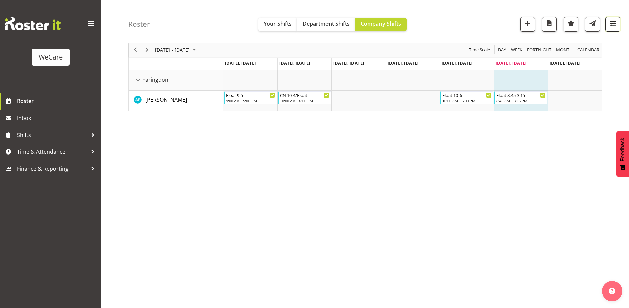
click at [615, 26] on span "button" at bounding box center [613, 23] width 9 height 9
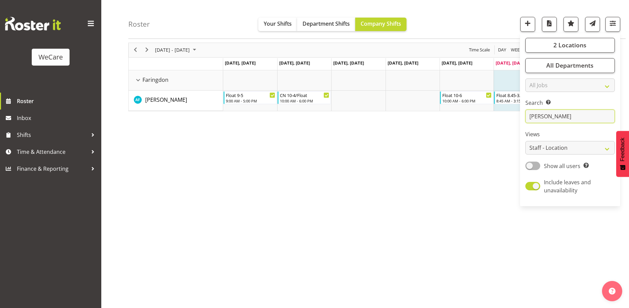
click at [569, 118] on input "alex" at bounding box center [571, 117] width 90 height 14
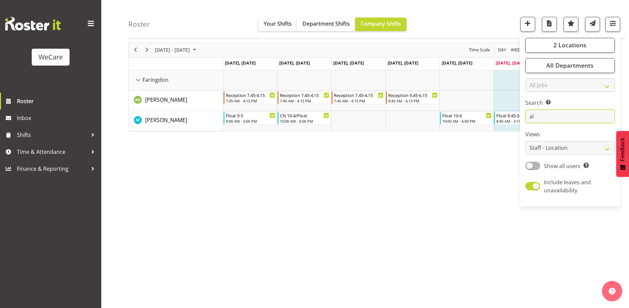
type input "a"
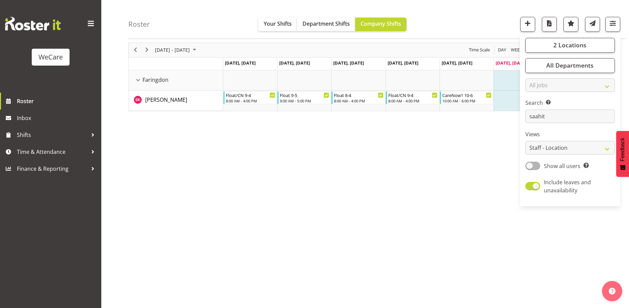
click at [313, 192] on div "Sep 29 - Oct 05, 2025 Today Day Week Fortnight Month calendar Month Agenda Time…" at bounding box center [378, 172] width 501 height 270
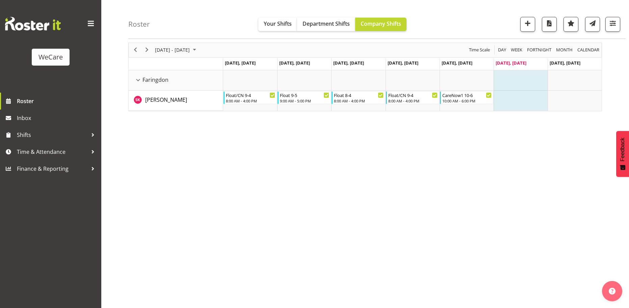
click at [185, 45] on div "[DATE] - [DATE]" at bounding box center [177, 50] width 48 height 14
click at [162, 125] on span "22" at bounding box center [162, 125] width 10 height 10
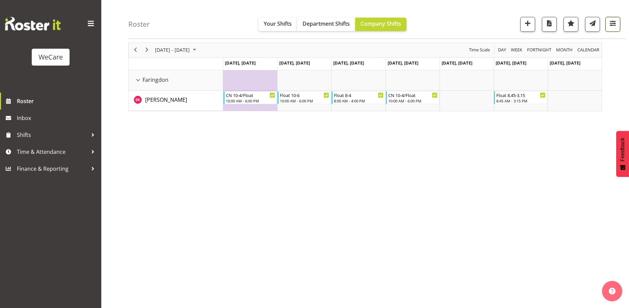
click at [609, 25] on span "button" at bounding box center [613, 23] width 9 height 9
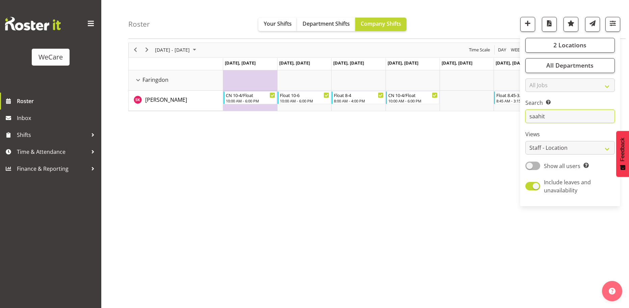
drag, startPoint x: 552, startPoint y: 118, endPoint x: 516, endPoint y: 120, distance: 35.8
click at [517, 120] on div "Roster Your Shifts Department Shifts Company Shifts 2 Locations Clear Business …" at bounding box center [365, 151] width 528 height 314
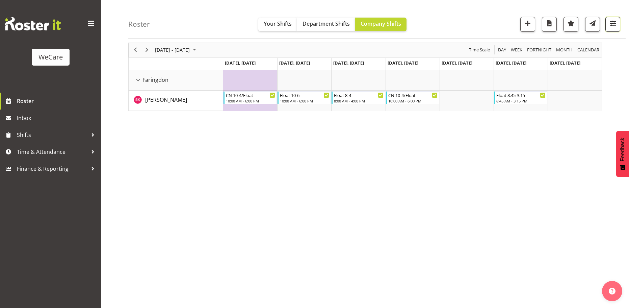
click at [609, 24] on span "button" at bounding box center [613, 23] width 9 height 9
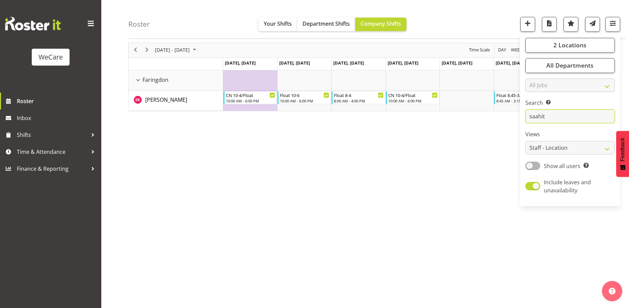
click at [560, 117] on input "saahit" at bounding box center [571, 117] width 90 height 14
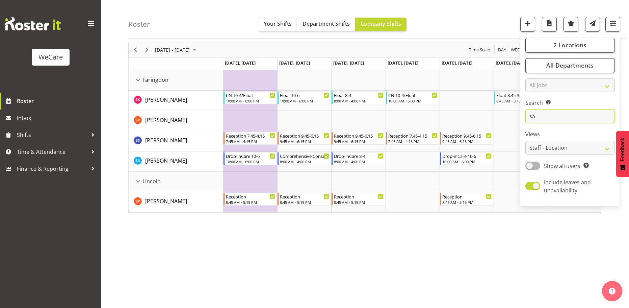
type input "s"
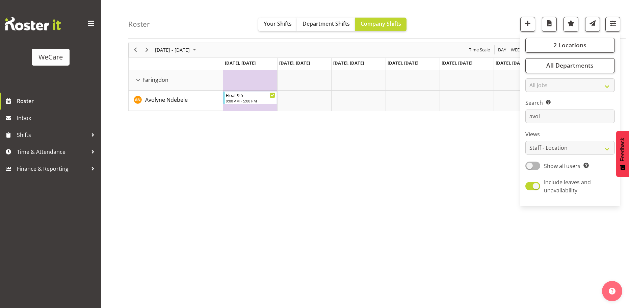
click at [308, 135] on div "September 22 - 28, 2025 Today Day Week Fortnight Month calendar Month Agenda Ti…" at bounding box center [378, 172] width 501 height 270
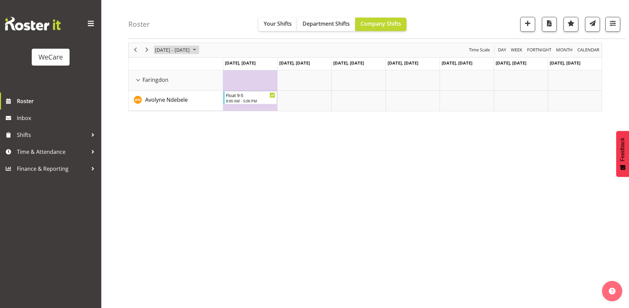
click at [190, 50] on span "[DATE] - [DATE]" at bounding box center [172, 50] width 36 height 8
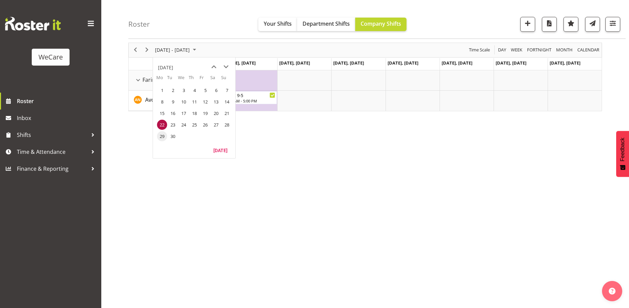
click at [159, 136] on span "29" at bounding box center [162, 136] width 10 height 10
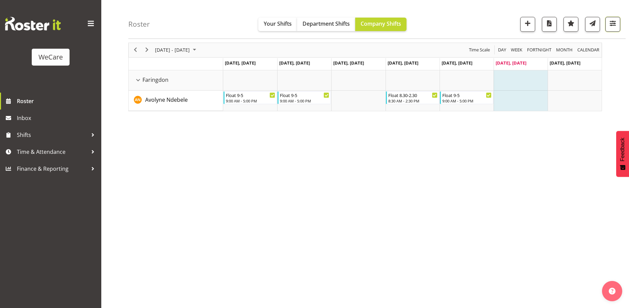
click at [615, 27] on span "button" at bounding box center [613, 23] width 9 height 9
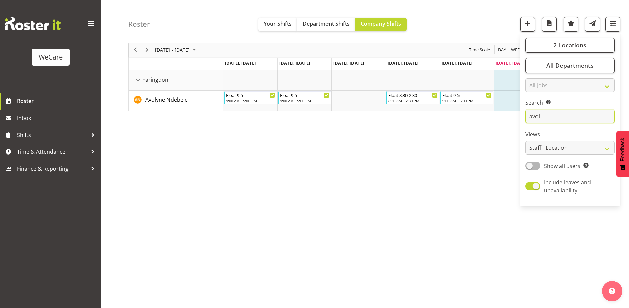
click at [556, 117] on input "avol" at bounding box center [571, 117] width 90 height 14
type input "a"
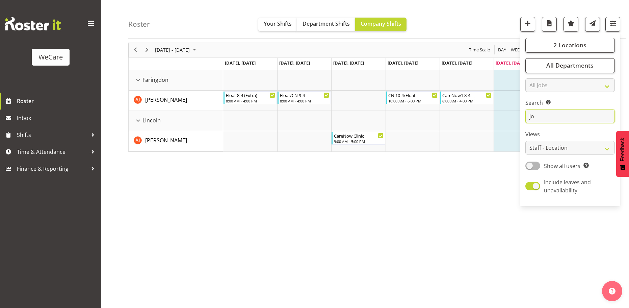
type input "j"
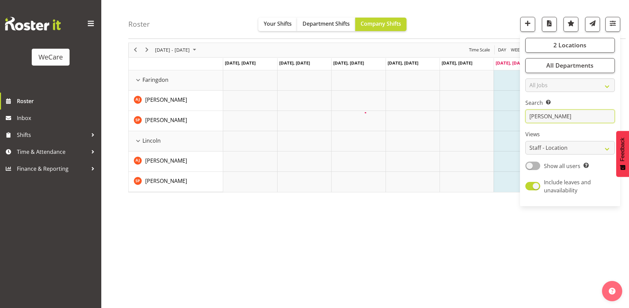
type input "[PERSON_NAME]"
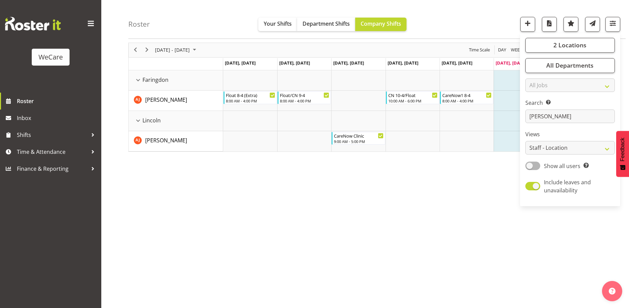
click at [390, 205] on div "[DATE] - [DATE] [DATE] Day Week Fortnight Month calendar Month Agenda Time Scal…" at bounding box center [378, 172] width 501 height 270
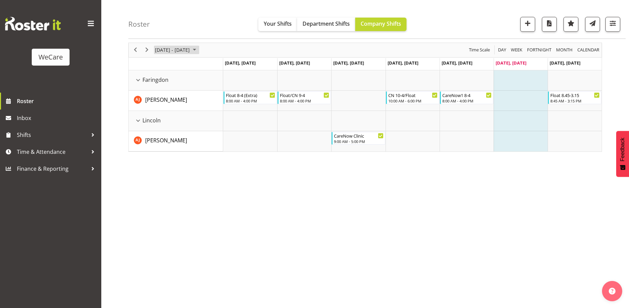
click at [190, 51] on span "[DATE] - [DATE]" at bounding box center [172, 50] width 36 height 8
click at [164, 124] on span "22" at bounding box center [162, 125] width 10 height 10
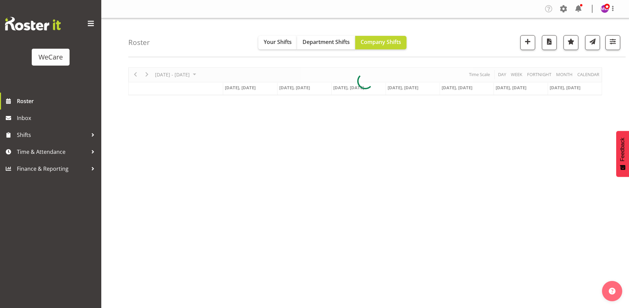
scroll to position [25, 0]
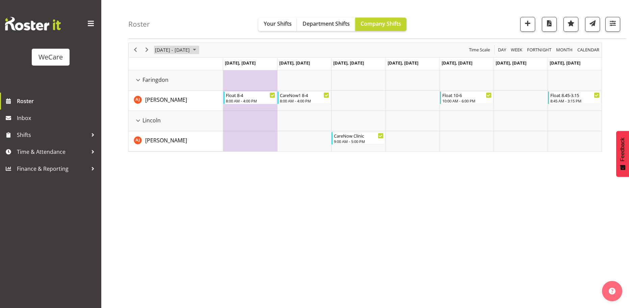
click at [160, 48] on span "[DATE] - [DATE]" at bounding box center [172, 50] width 36 height 8
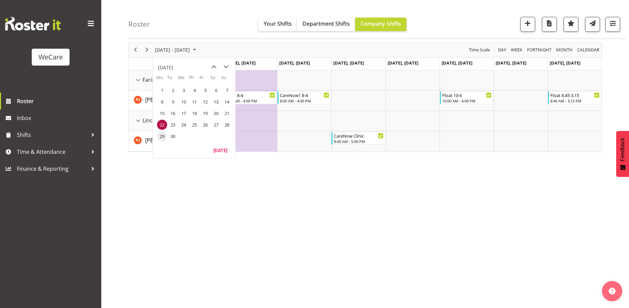
click at [163, 136] on span "29" at bounding box center [162, 136] width 10 height 10
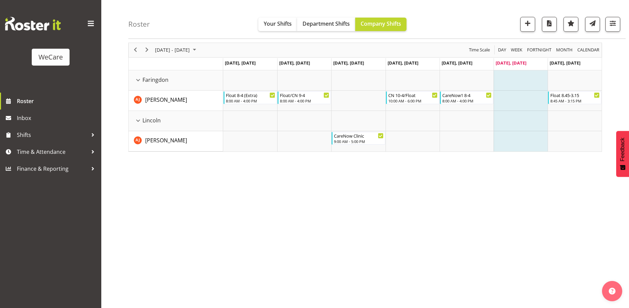
click at [279, 233] on div "[DATE] - [DATE] [DATE] Day Week Fortnight Month calendar Month Agenda Time Scal…" at bounding box center [378, 172] width 501 height 270
click at [610, 23] on span "button" at bounding box center [613, 23] width 9 height 9
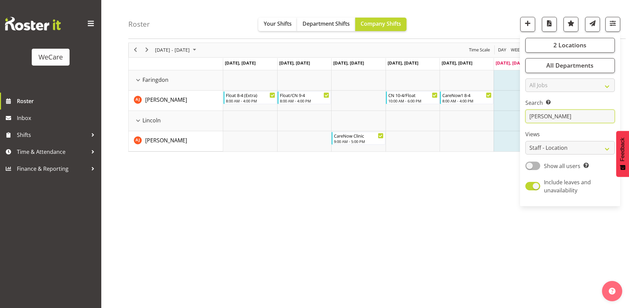
click at [563, 121] on input "[PERSON_NAME]" at bounding box center [571, 117] width 90 height 14
type input "a"
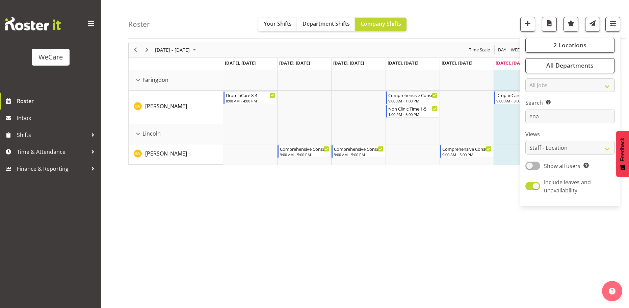
click at [352, 232] on div "[DATE] - [DATE] [DATE] Day Week Fortnight Month calendar Month Agenda Time Scal…" at bounding box center [378, 172] width 501 height 270
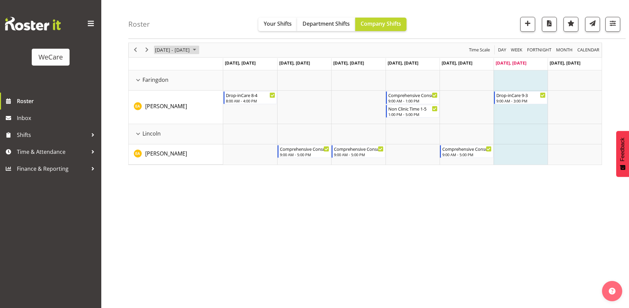
click at [184, 46] on span "[DATE] - [DATE]" at bounding box center [172, 50] width 36 height 8
click at [163, 126] on span "22" at bounding box center [162, 125] width 10 height 10
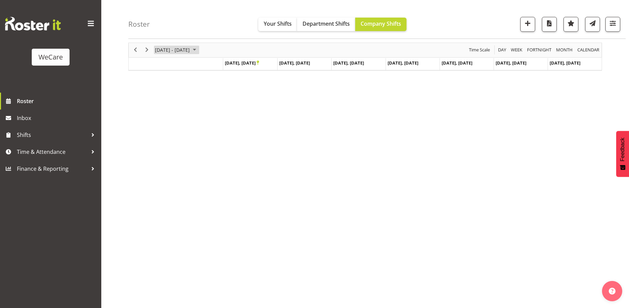
click at [187, 47] on span "[DATE] - [DATE]" at bounding box center [172, 50] width 36 height 8
click at [162, 136] on span "29" at bounding box center [162, 136] width 10 height 10
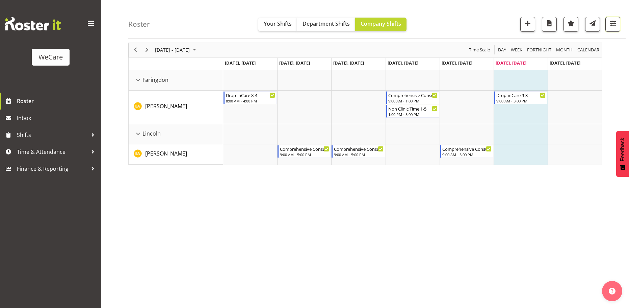
drag, startPoint x: 615, startPoint y: 27, endPoint x: 587, endPoint y: 54, distance: 38.9
click at [616, 26] on span "button" at bounding box center [613, 23] width 9 height 9
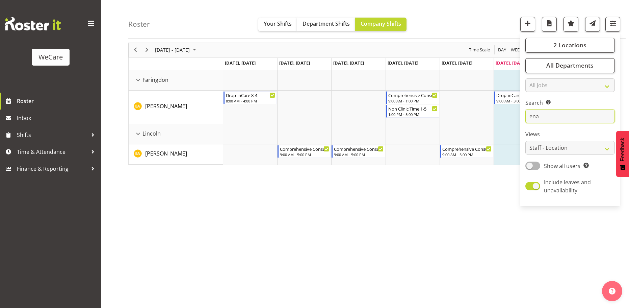
click at [553, 119] on input "ena" at bounding box center [571, 117] width 90 height 14
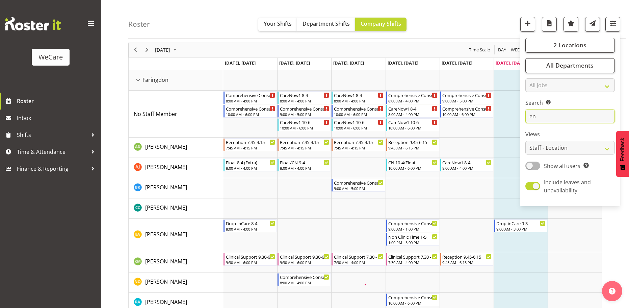
type input "e"
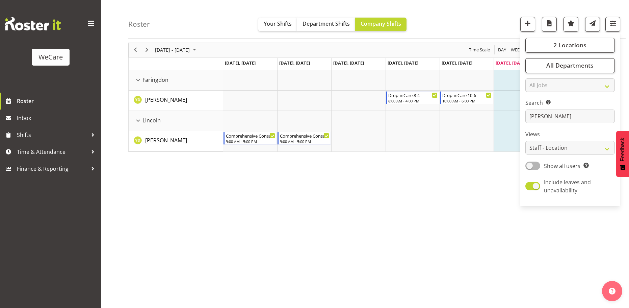
click at [230, 199] on div "[DATE] - [DATE] [DATE] Day Week Fortnight Month calendar Month Agenda Time Scal…" at bounding box center [378, 172] width 501 height 270
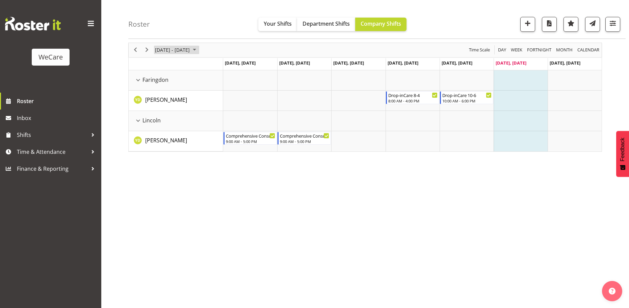
click at [190, 51] on span "[DATE] - [DATE]" at bounding box center [172, 50] width 36 height 8
click at [162, 122] on span "22" at bounding box center [162, 125] width 10 height 10
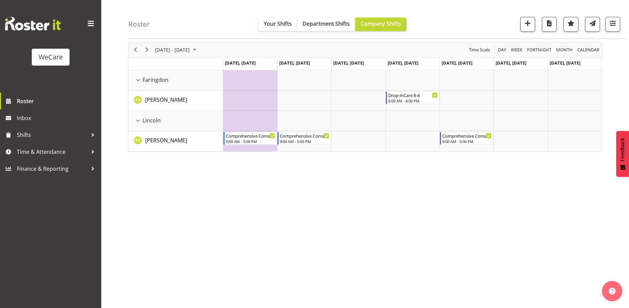
click at [174, 45] on div "[DATE] - [DATE]" at bounding box center [177, 50] width 48 height 14
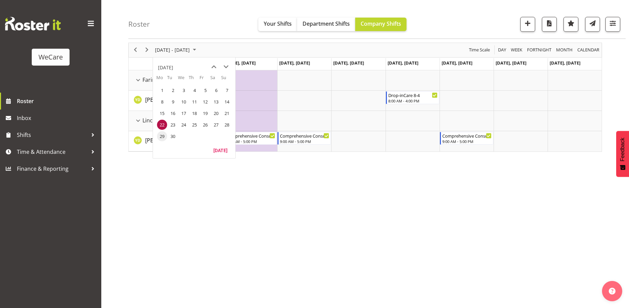
click at [161, 135] on span "29" at bounding box center [162, 136] width 10 height 10
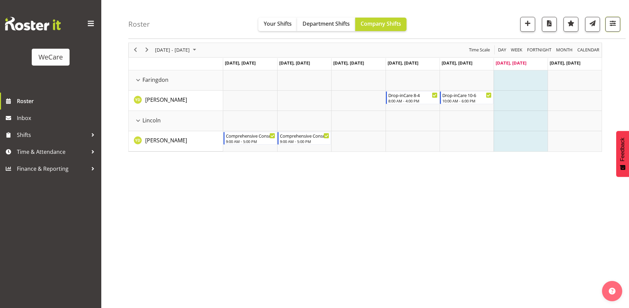
click at [617, 28] on button "button" at bounding box center [613, 24] width 15 height 15
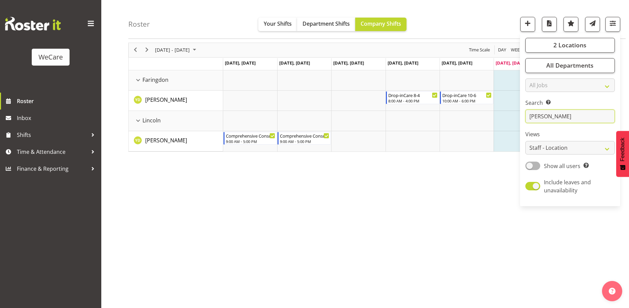
click at [554, 119] on input "[PERSON_NAME]" at bounding box center [571, 117] width 90 height 14
type input "y"
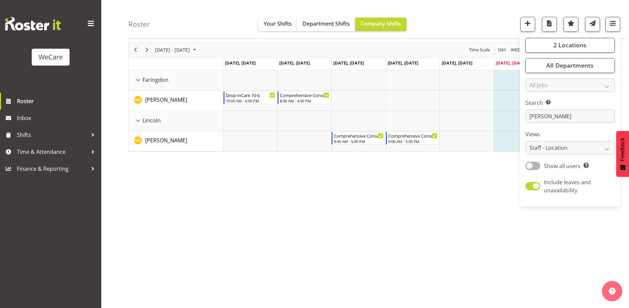
click at [342, 213] on div "[DATE] - [DATE] [DATE] Day Week Fortnight Month calendar Month Agenda Time Scal…" at bounding box center [378, 172] width 501 height 270
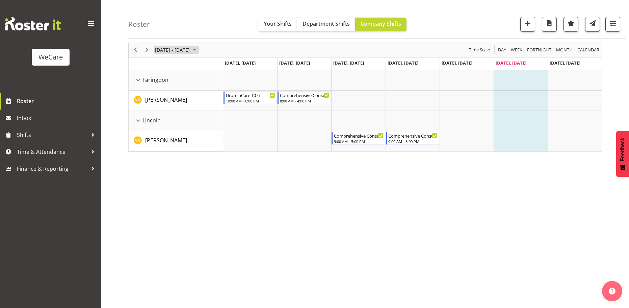
click at [181, 52] on span "[DATE] - [DATE]" at bounding box center [172, 50] width 36 height 8
click at [160, 123] on span "22" at bounding box center [162, 125] width 10 height 10
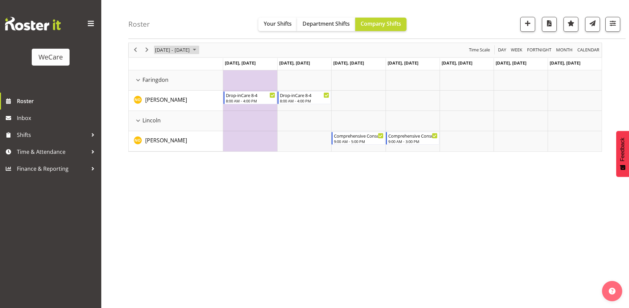
click at [187, 50] on span "[DATE] - [DATE]" at bounding box center [172, 50] width 36 height 8
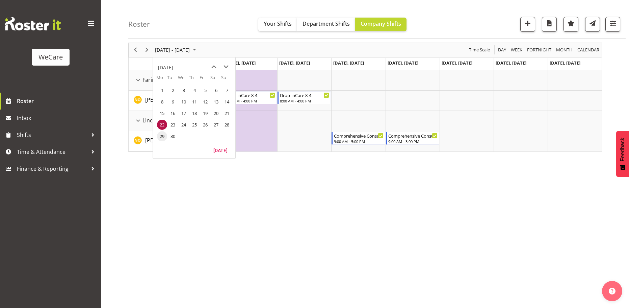
click at [162, 133] on span "29" at bounding box center [162, 136] width 10 height 10
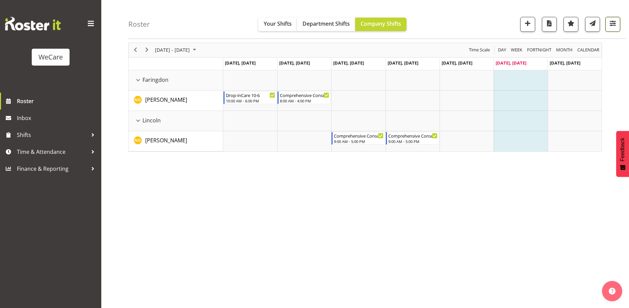
click at [615, 21] on span "button" at bounding box center [613, 23] width 9 height 9
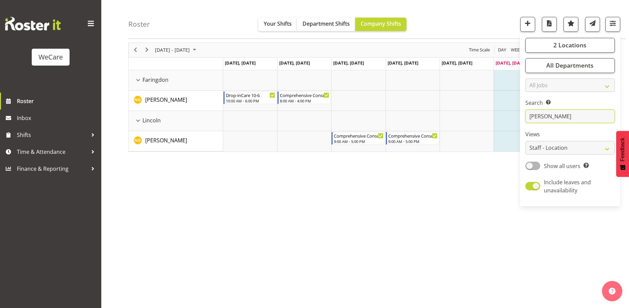
click at [553, 117] on input "[PERSON_NAME]" at bounding box center [571, 117] width 90 height 14
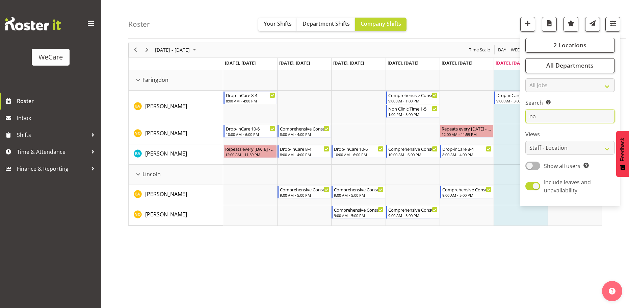
type input "n"
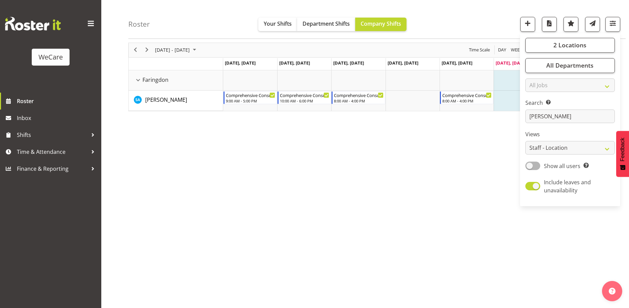
drag, startPoint x: 325, startPoint y: 256, endPoint x: 317, endPoint y: 255, distance: 7.5
click at [319, 256] on div "[DATE] - [DATE] [DATE] Day Week Fortnight Month calendar Month Agenda Time Scal…" at bounding box center [378, 172] width 501 height 270
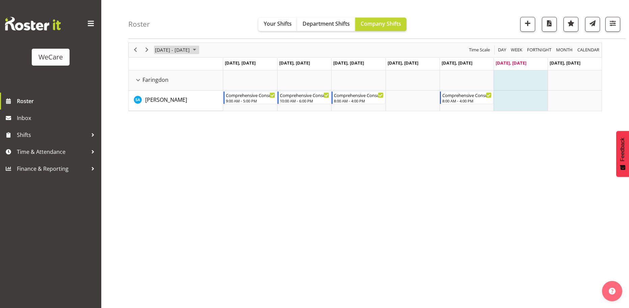
click at [173, 51] on span "[DATE] - [DATE]" at bounding box center [172, 50] width 36 height 8
click at [161, 122] on span "22" at bounding box center [162, 125] width 10 height 10
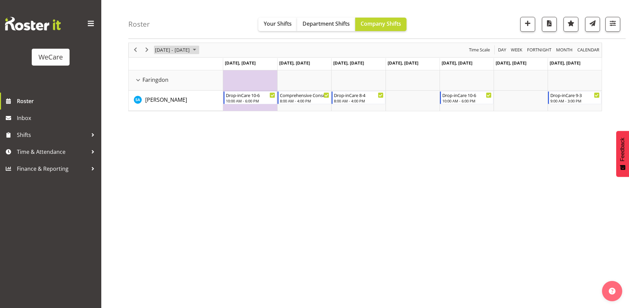
click at [183, 54] on span "[DATE] - [DATE]" at bounding box center [172, 50] width 36 height 8
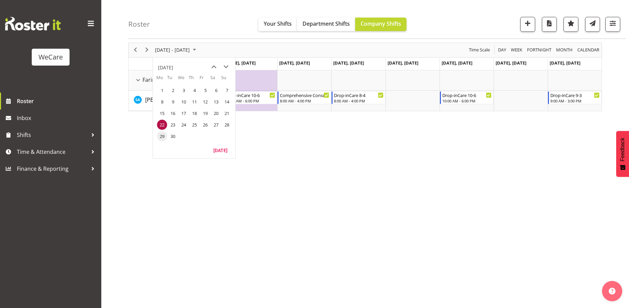
click at [165, 134] on span "29" at bounding box center [162, 136] width 10 height 10
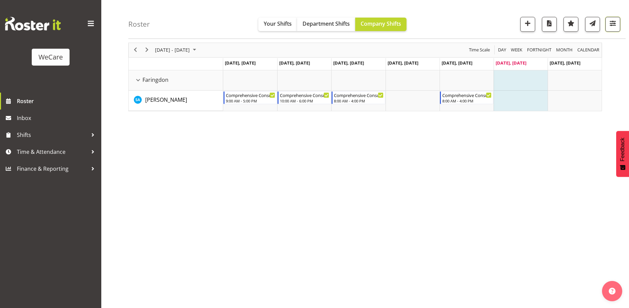
click at [610, 25] on span "button" at bounding box center [613, 23] width 9 height 9
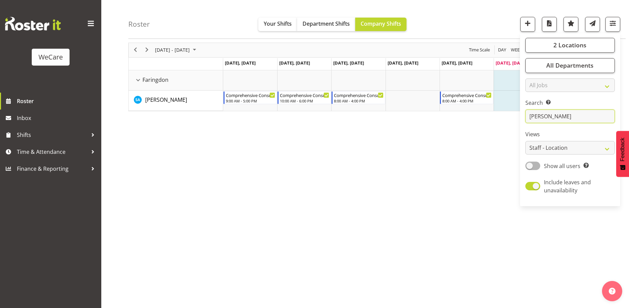
click at [553, 122] on input "[PERSON_NAME]" at bounding box center [571, 117] width 90 height 14
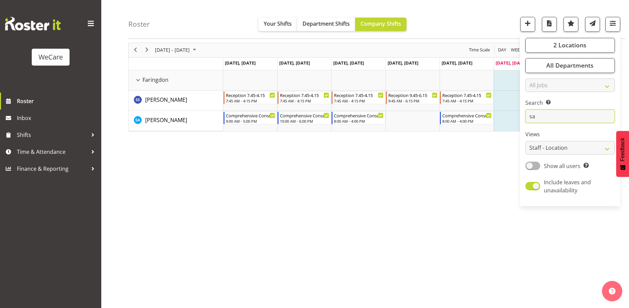
type input "s"
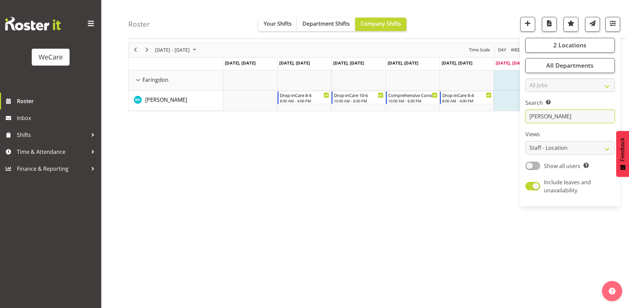
type input "[PERSON_NAME]"
click at [293, 138] on div "[DATE] - [DATE] [DATE] Day Week Fortnight Month calendar Month Agenda Time Scal…" at bounding box center [378, 172] width 501 height 270
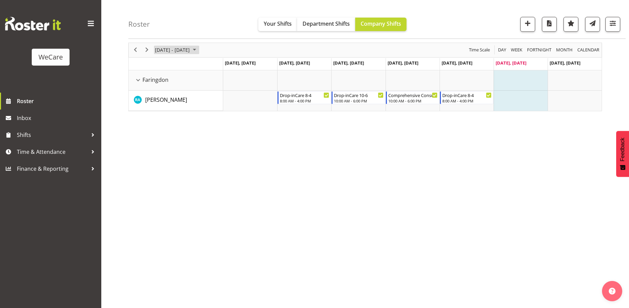
click at [172, 49] on span "[DATE] - [DATE]" at bounding box center [172, 50] width 36 height 8
click at [160, 124] on span "22" at bounding box center [162, 125] width 10 height 10
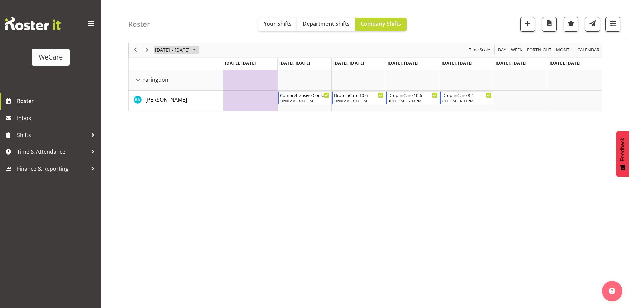
drag, startPoint x: 179, startPoint y: 47, endPoint x: 179, endPoint y: 51, distance: 3.7
click at [179, 47] on span "[DATE] - [DATE]" at bounding box center [172, 50] width 36 height 8
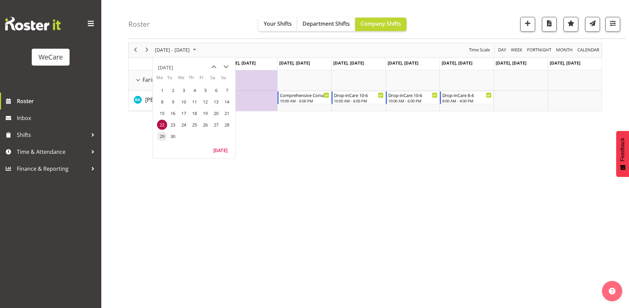
click at [162, 134] on span "29" at bounding box center [162, 136] width 10 height 10
